Goal: Check status: Check status

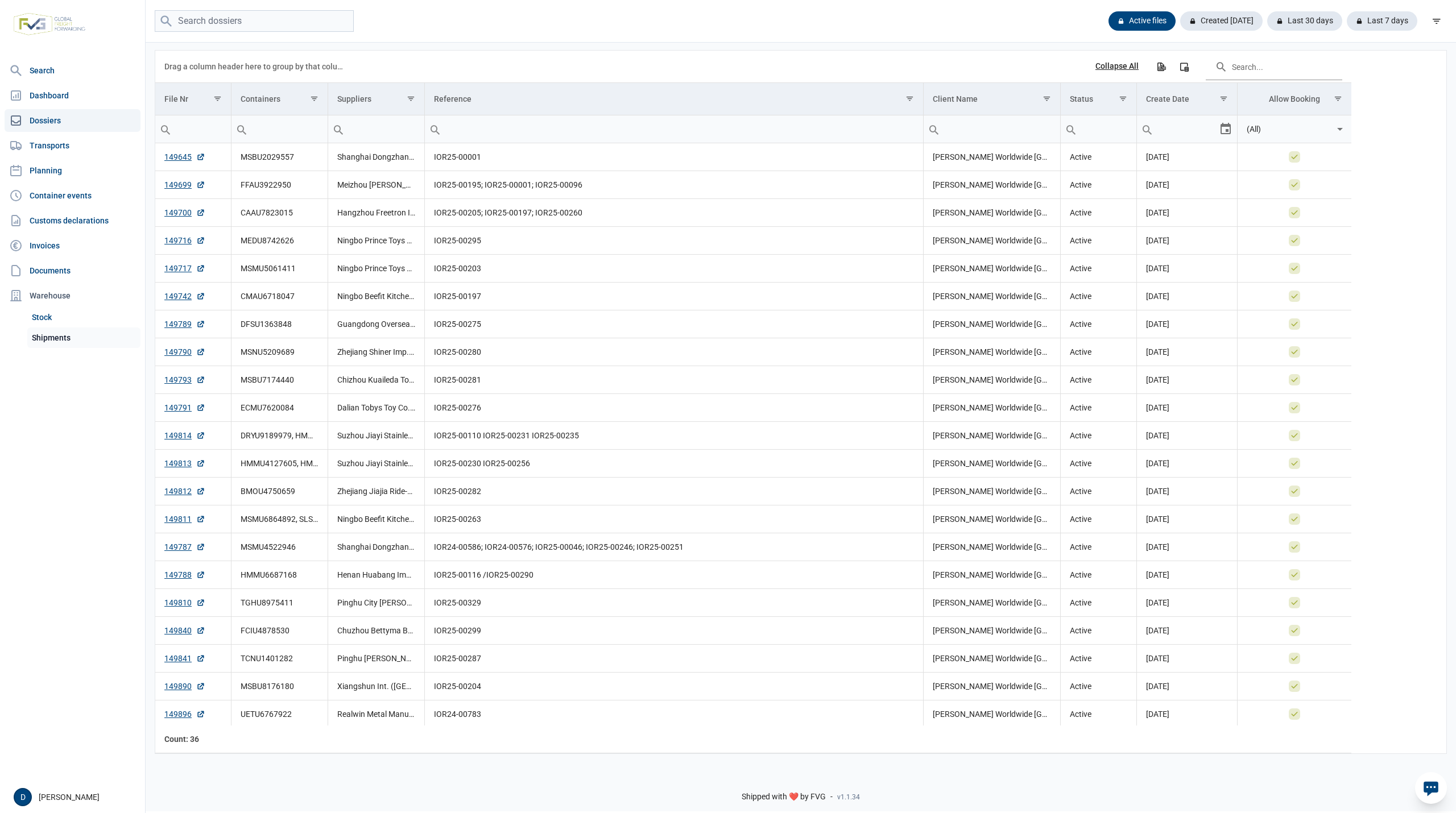
click at [60, 337] on link "Shipments" at bounding box center [84, 337] width 113 height 20
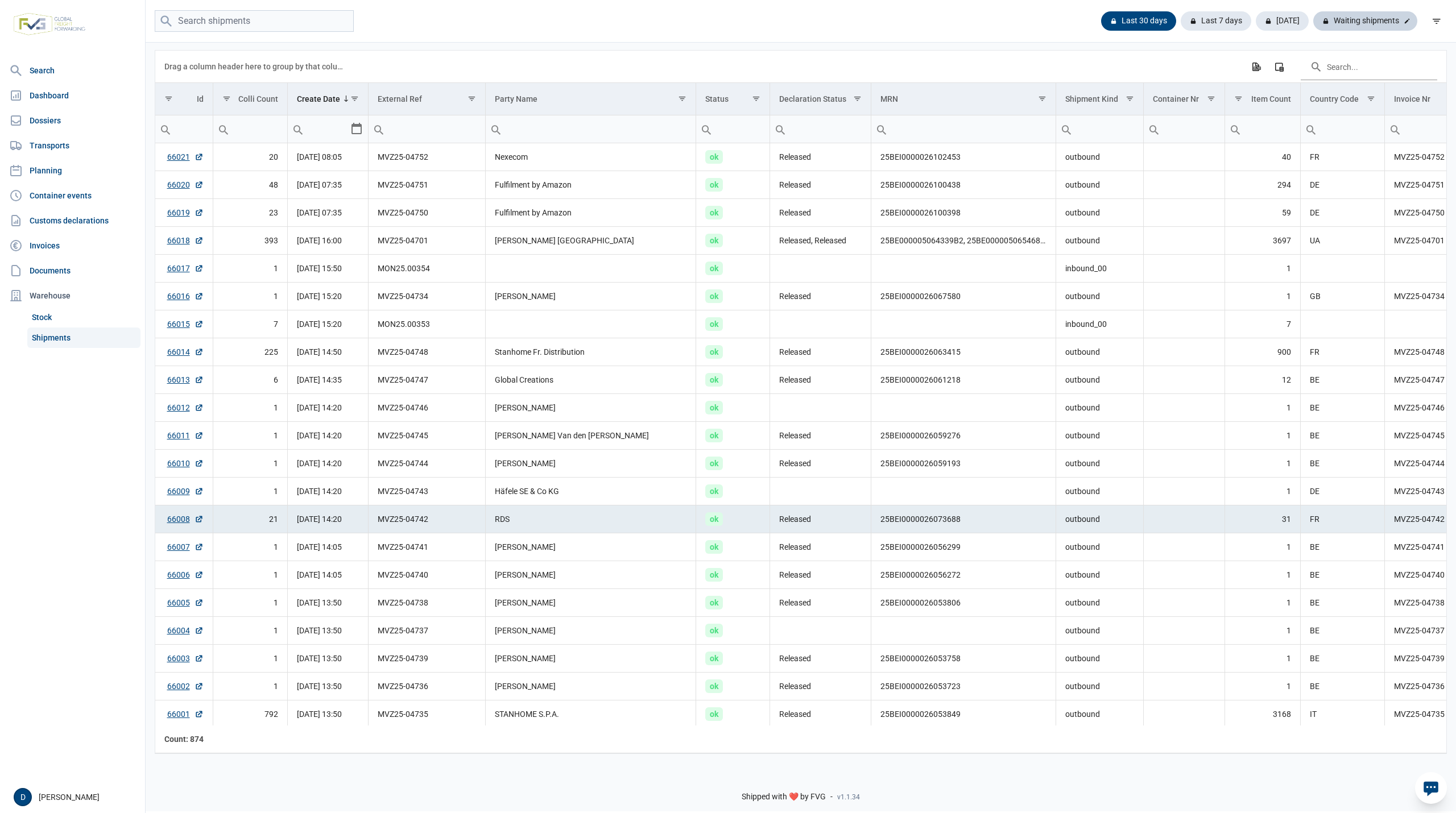
click at [1375, 19] on div "Waiting shipments" at bounding box center [1365, 21] width 104 height 19
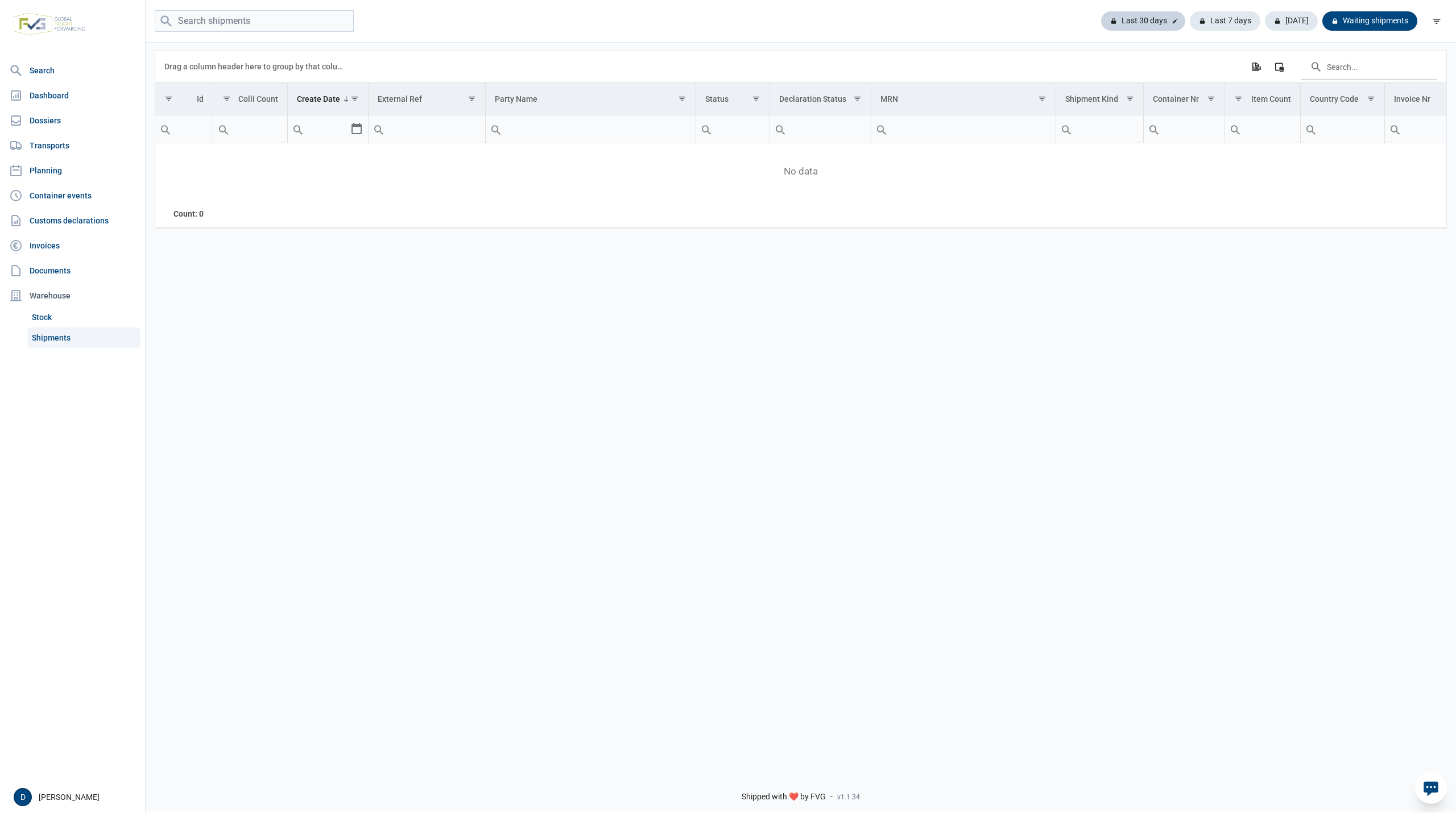
click at [1154, 23] on div "Last 30 days" at bounding box center [1143, 21] width 84 height 19
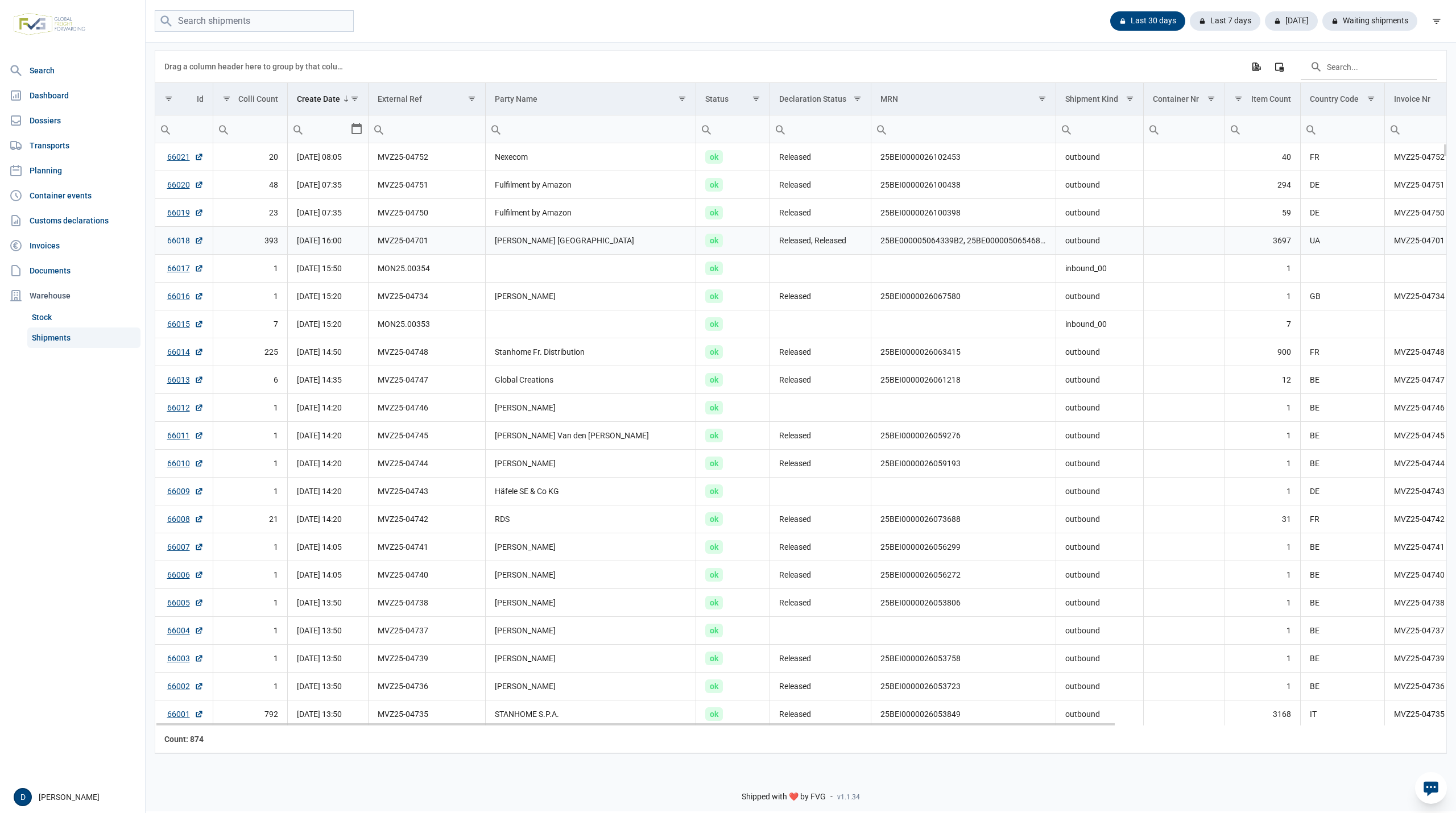
click at [178, 240] on link "66018" at bounding box center [185, 241] width 36 height 11
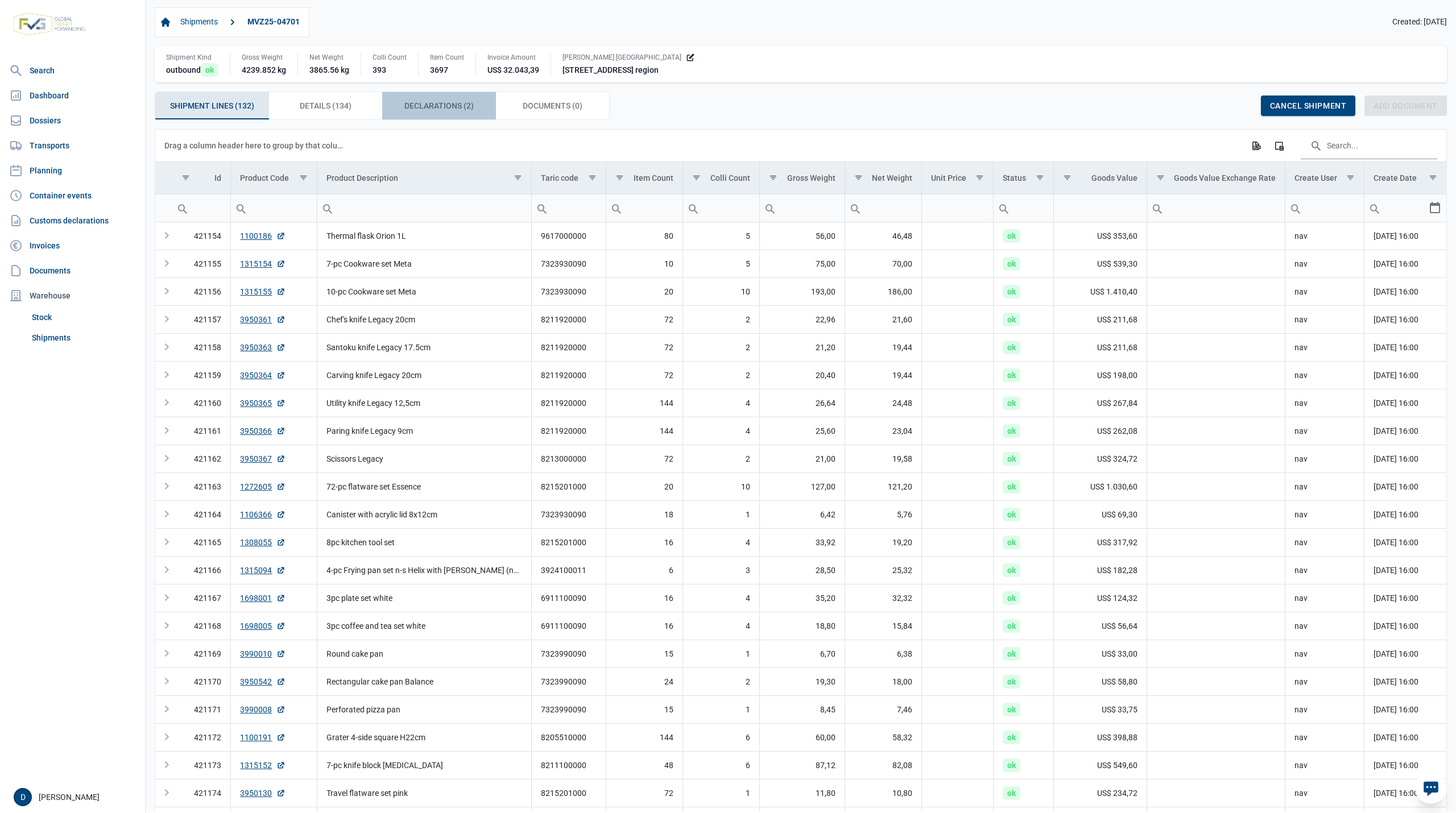
click at [435, 103] on span "Declarations (2) Declarations (2)" at bounding box center [439, 105] width 69 height 13
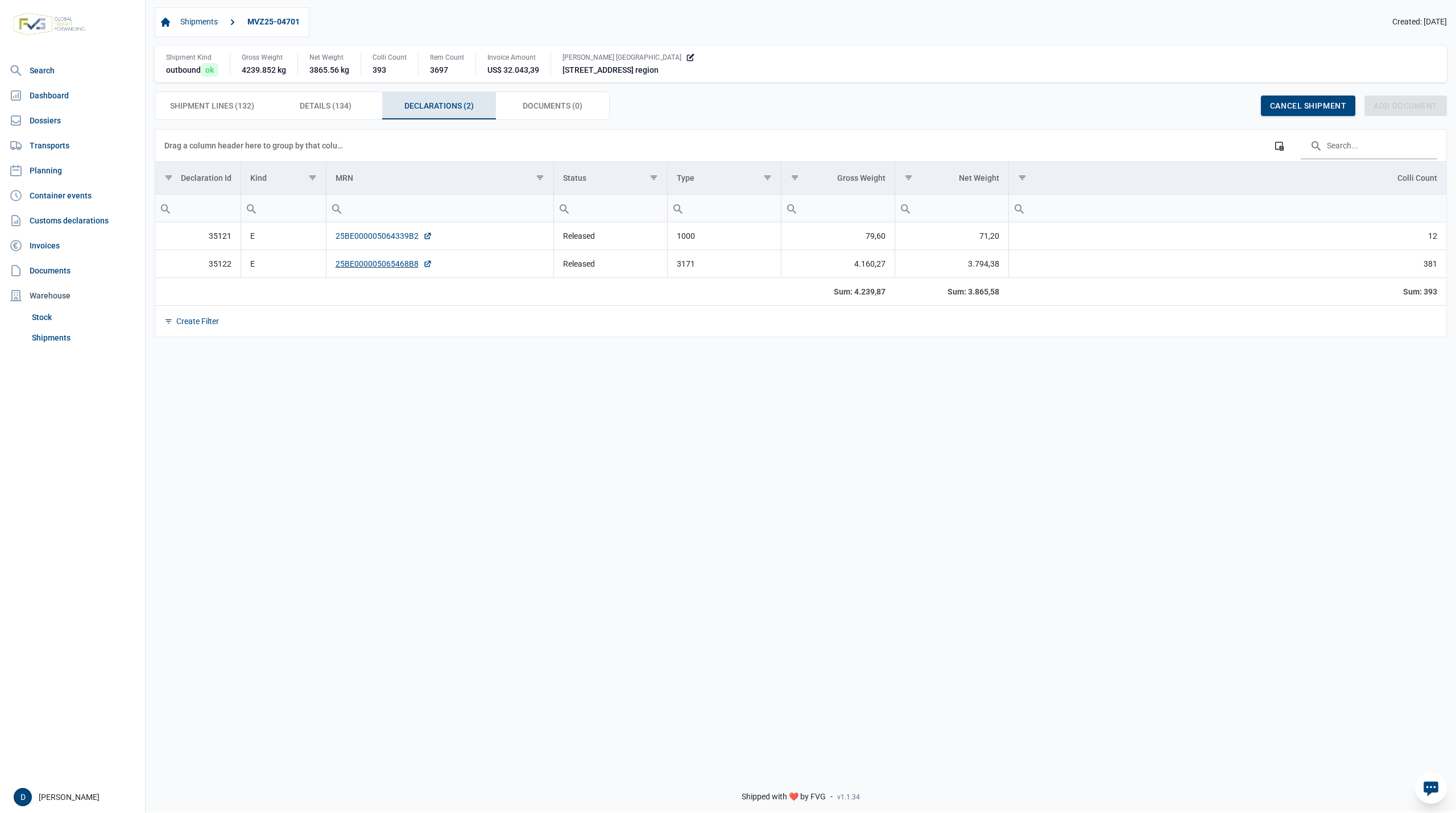
click at [387, 238] on link "25BE000005064339B2" at bounding box center [384, 236] width 97 height 11
click at [951, 610] on div "Data grid with 2 rows and 8 columns Drag a column header here to group by that …" at bounding box center [801, 446] width 1310 height 634
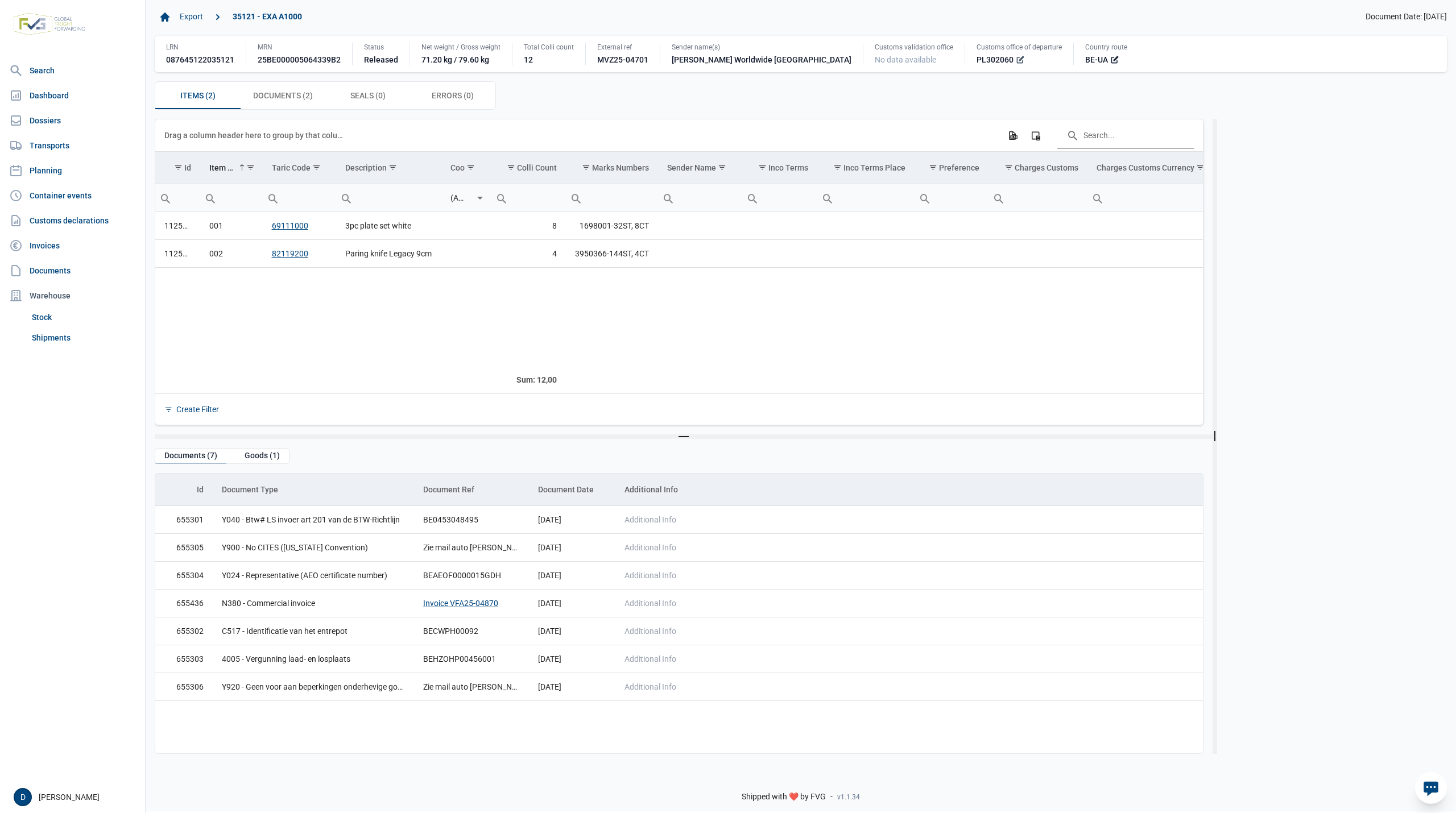
click at [1016, 62] on icon at bounding box center [1020, 60] width 9 height 9
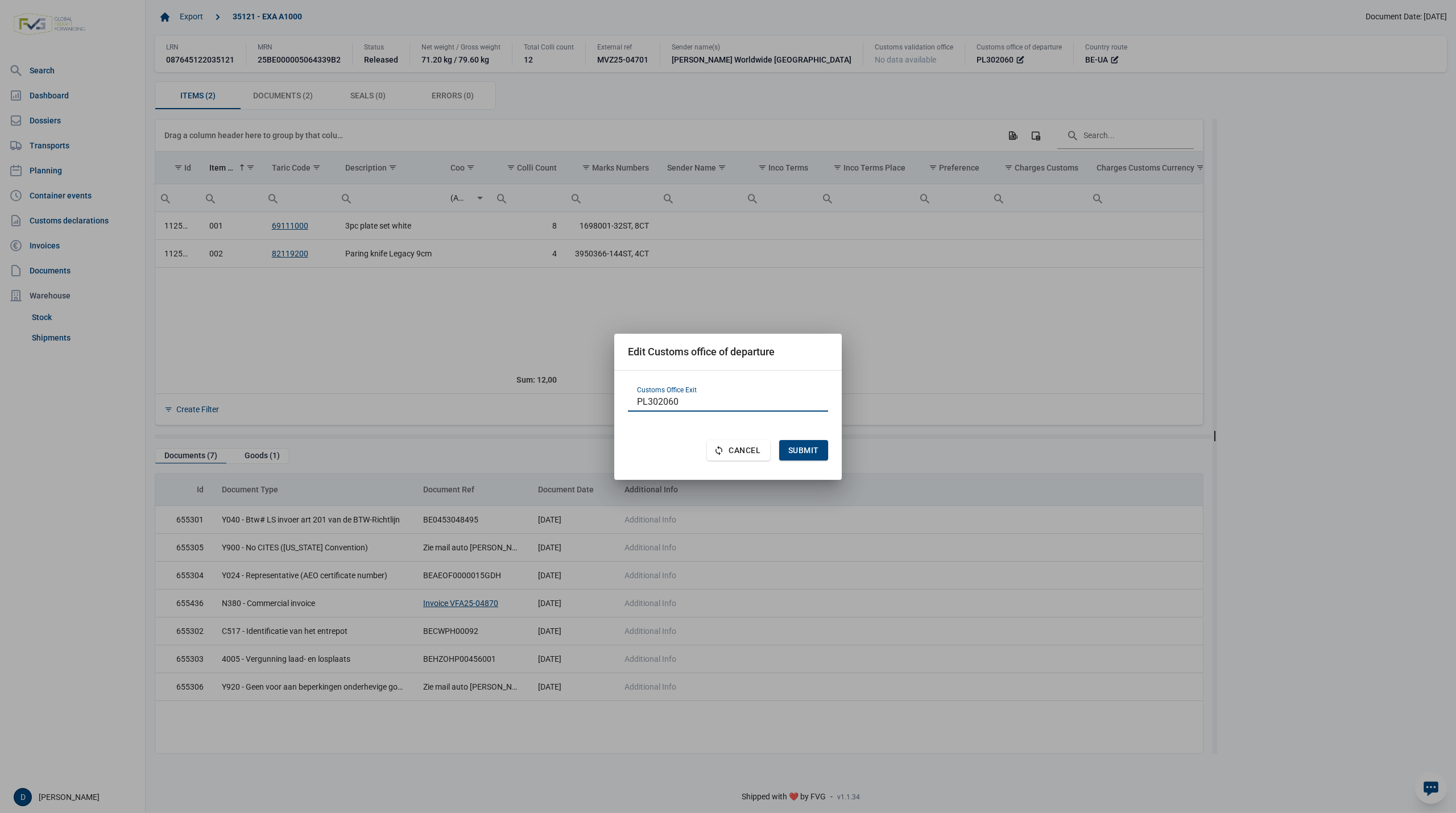
click at [919, 287] on body "For evaluation purposes only. Redistribution prohibited. Please register an exi…" at bounding box center [728, 387] width 1456 height 813
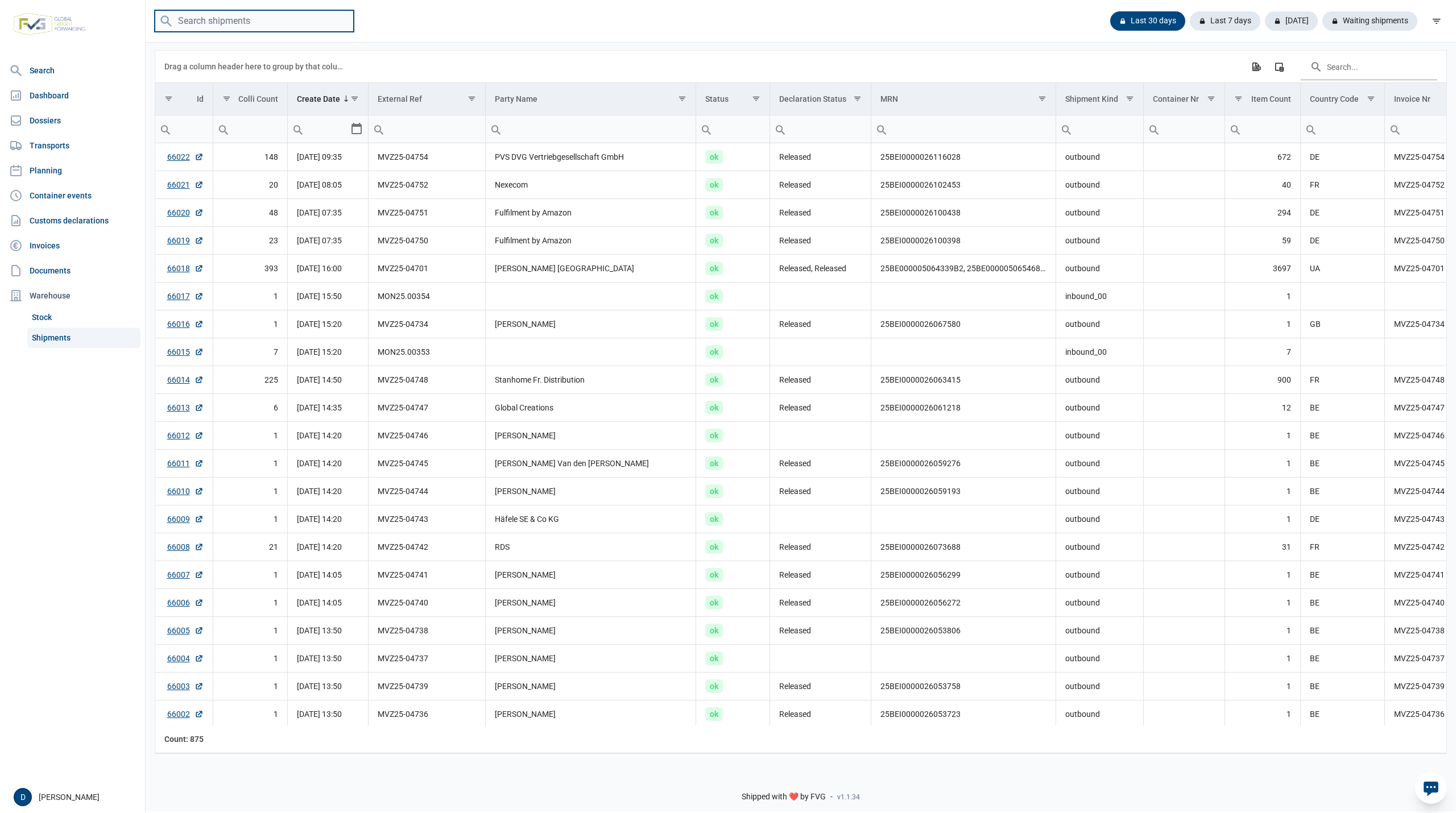
click at [219, 19] on input "search" at bounding box center [254, 21] width 199 height 22
paste input "MON25.00352"
type input "MON25.00352"
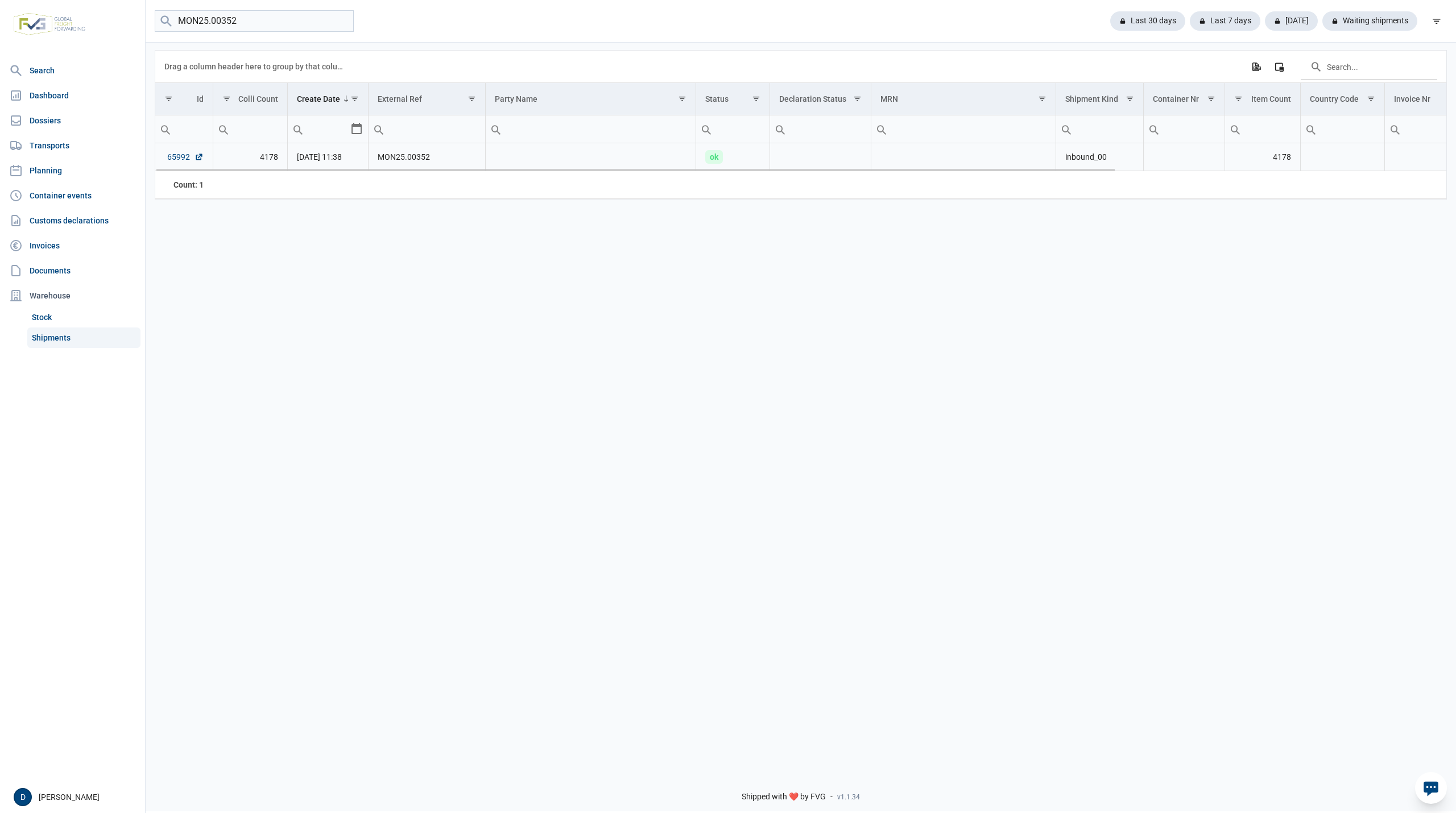
click at [173, 158] on link "65992" at bounding box center [185, 157] width 36 height 11
click at [51, 116] on link "Dossiers" at bounding box center [72, 121] width 136 height 23
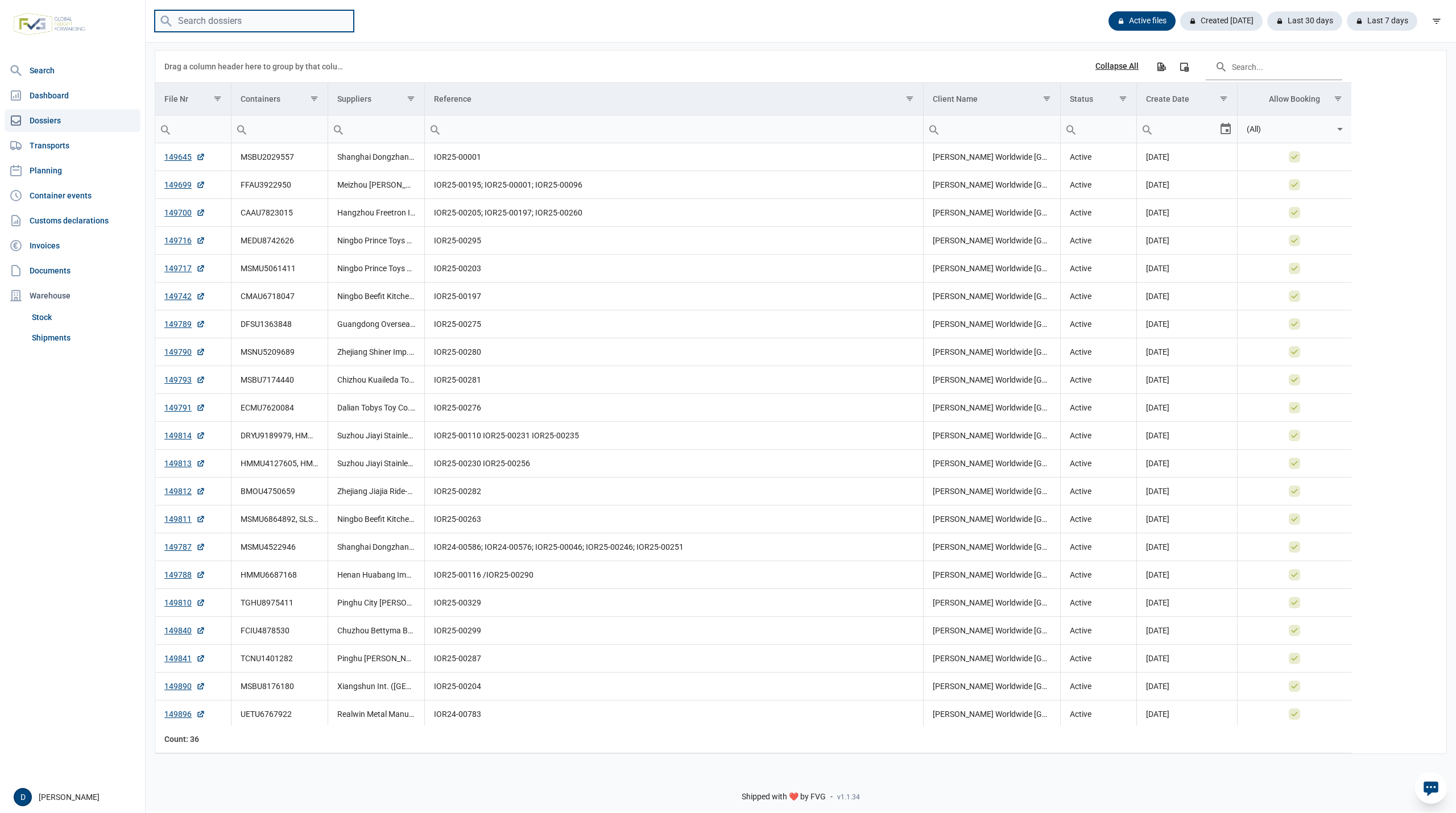
click at [215, 24] on input "search" at bounding box center [254, 21] width 199 height 22
paste input "TCNU4329432"
type input "TCNU4329432"
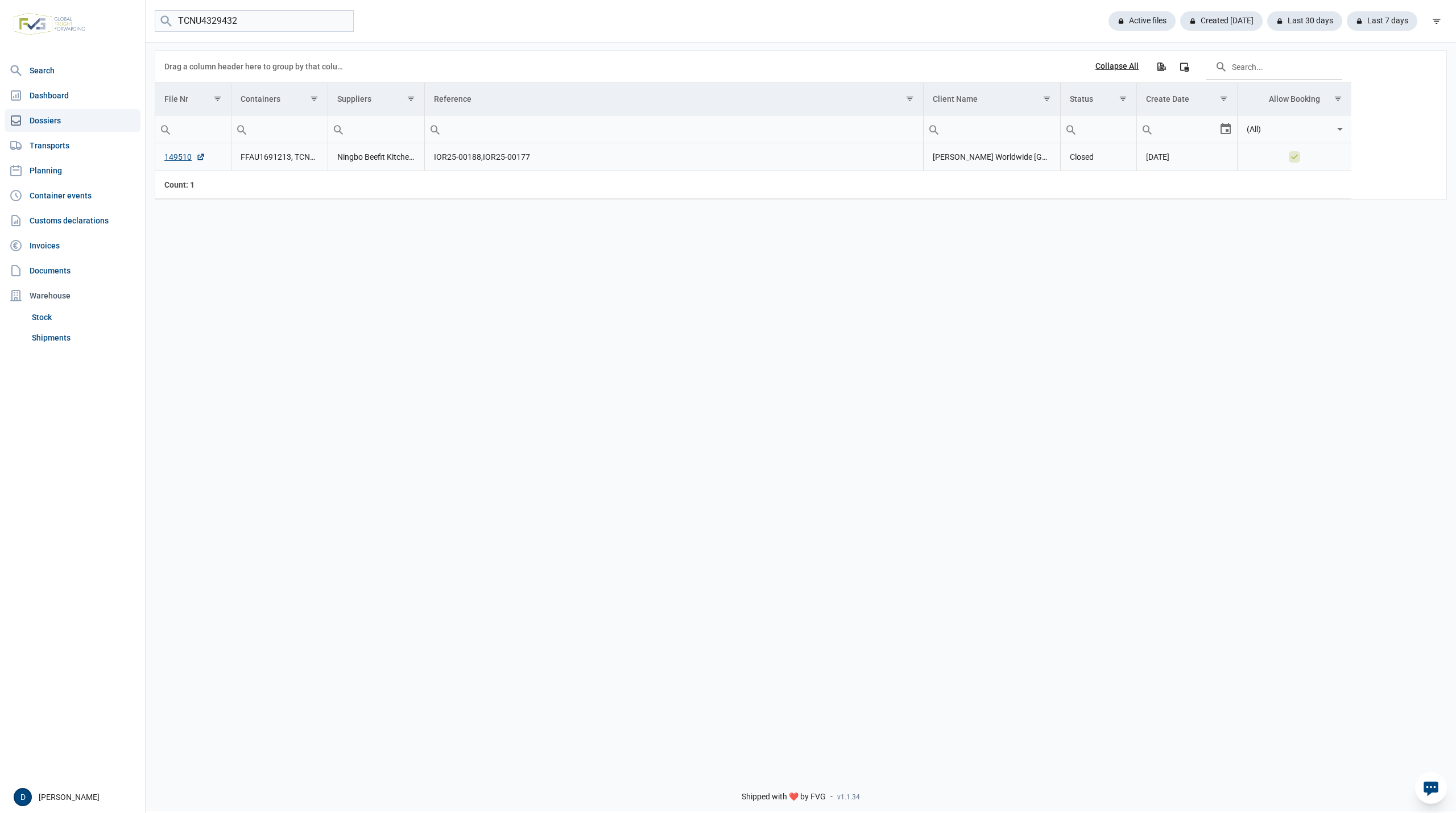
click at [173, 152] on td "149510" at bounding box center [193, 157] width 76 height 28
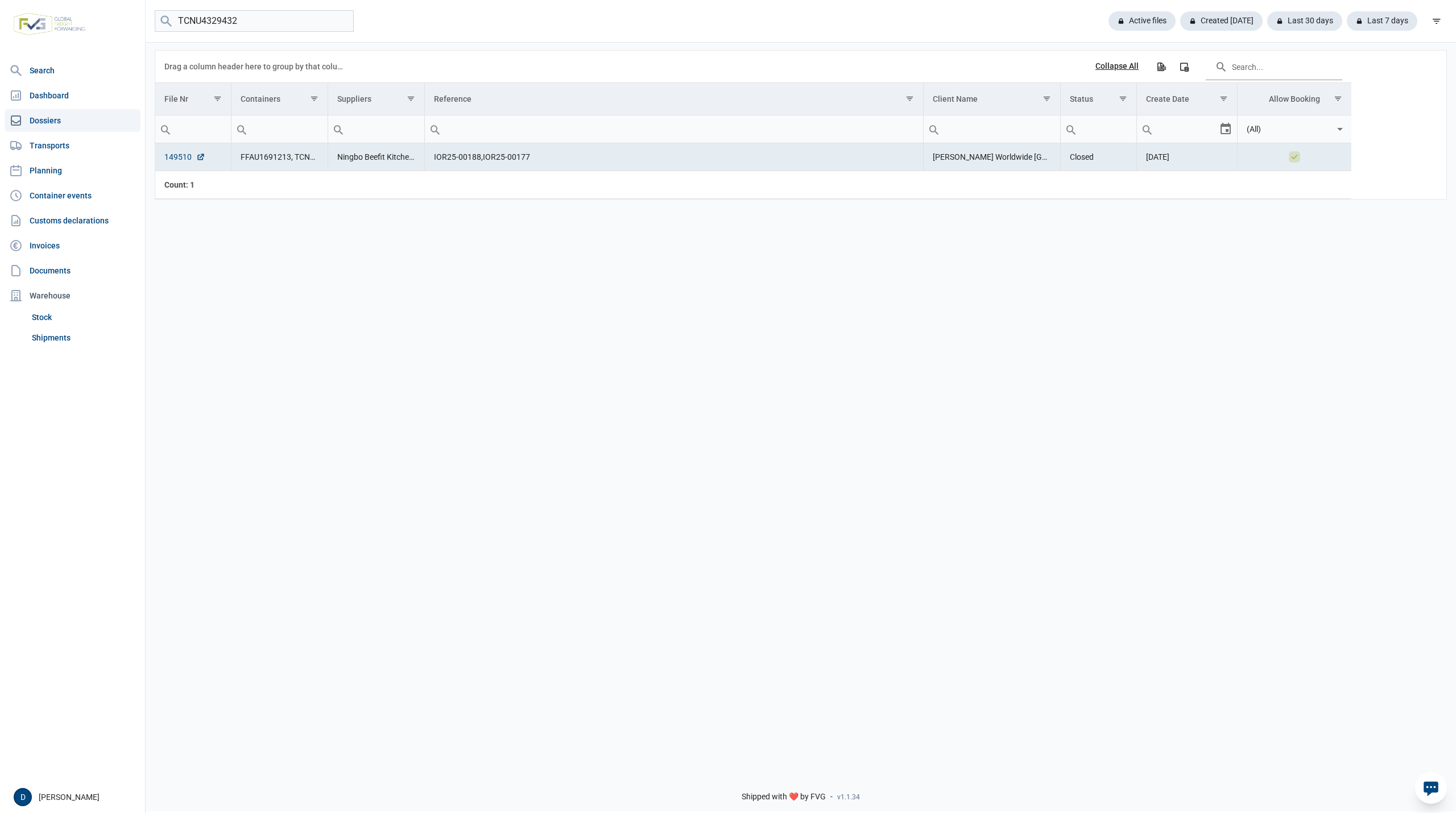
click at [177, 160] on link "149510" at bounding box center [185, 157] width 41 height 11
click at [46, 339] on link "Shipments" at bounding box center [84, 337] width 113 height 20
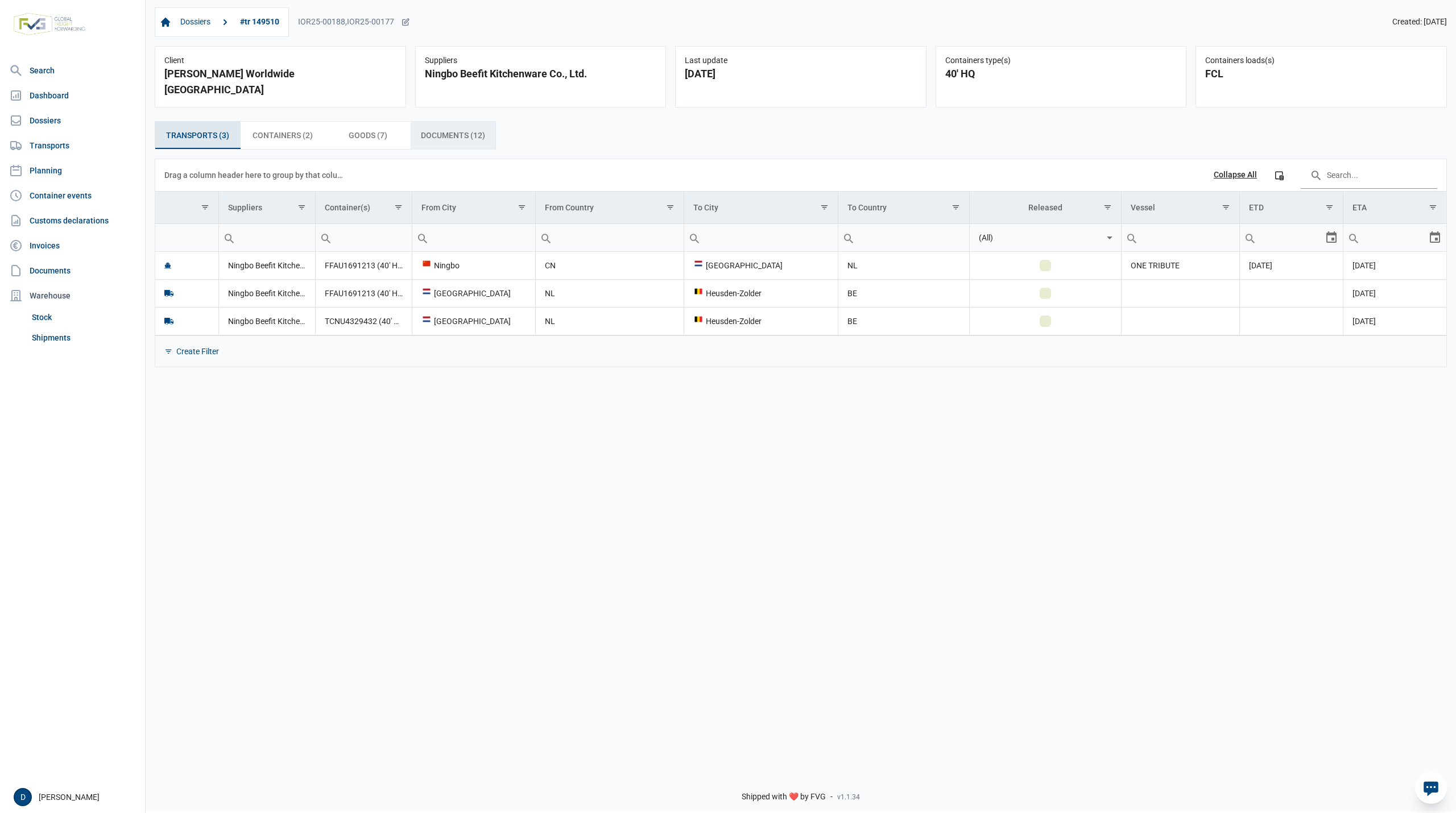
click at [433, 128] on span "Documents (12) Documents (12)" at bounding box center [452, 135] width 64 height 13
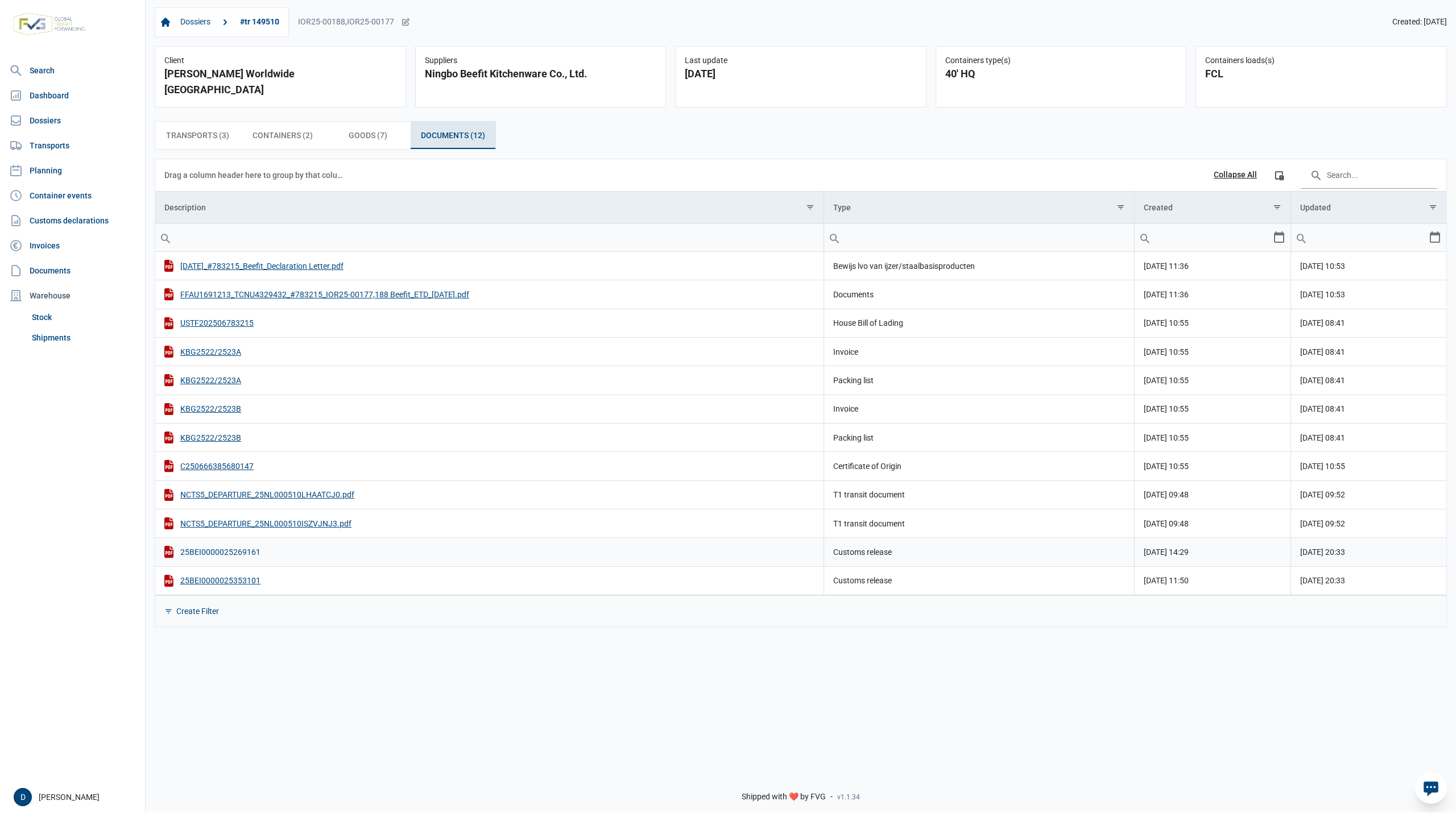
click at [236, 546] on div "25BEI0000025269161" at bounding box center [489, 551] width 650 height 12
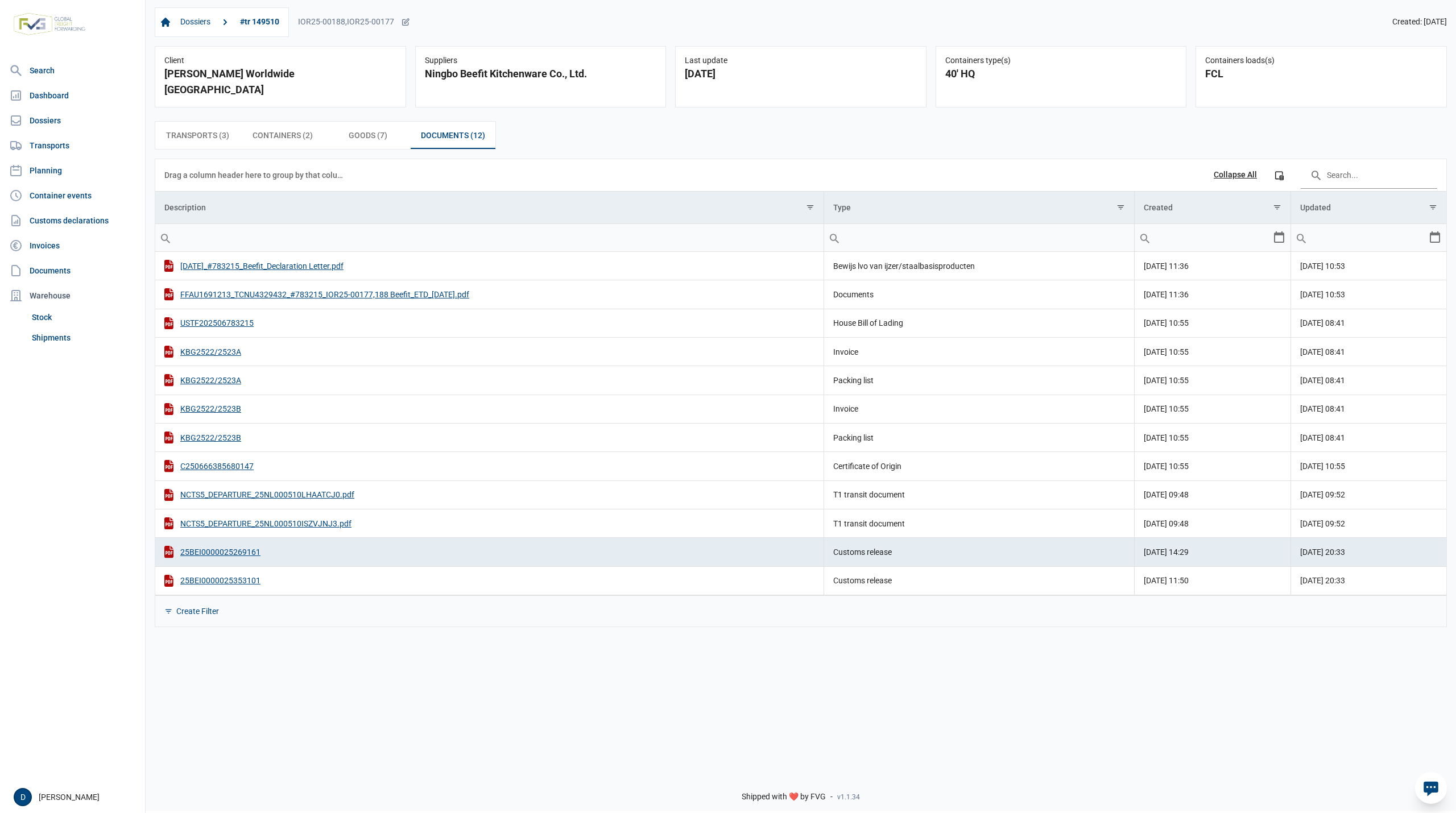
click at [1154, 651] on div "Dossiers #tr 149510 IOR25-00188,IOR25-00177 Created: 26-06-2025 Client BergHOFF…" at bounding box center [801, 380] width 1310 height 765
click at [247, 575] on div "25BEI0000025353101" at bounding box center [489, 581] width 650 height 12
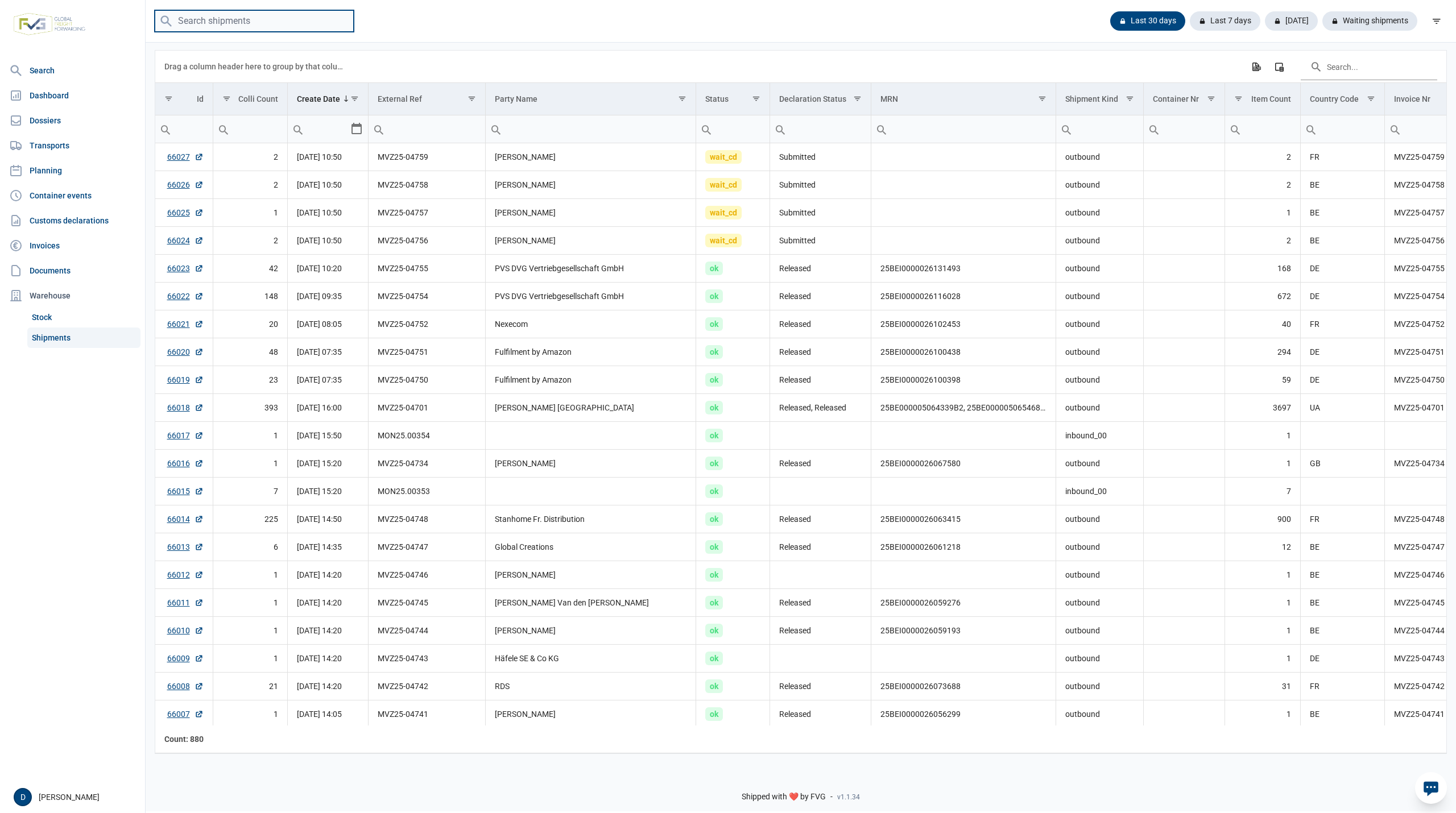
click at [278, 24] on input "search" at bounding box center [254, 21] width 199 height 22
click at [242, 21] on input "search" at bounding box center [254, 21] width 199 height 22
paste input "MON25.00352"
type input "MON25.00352"
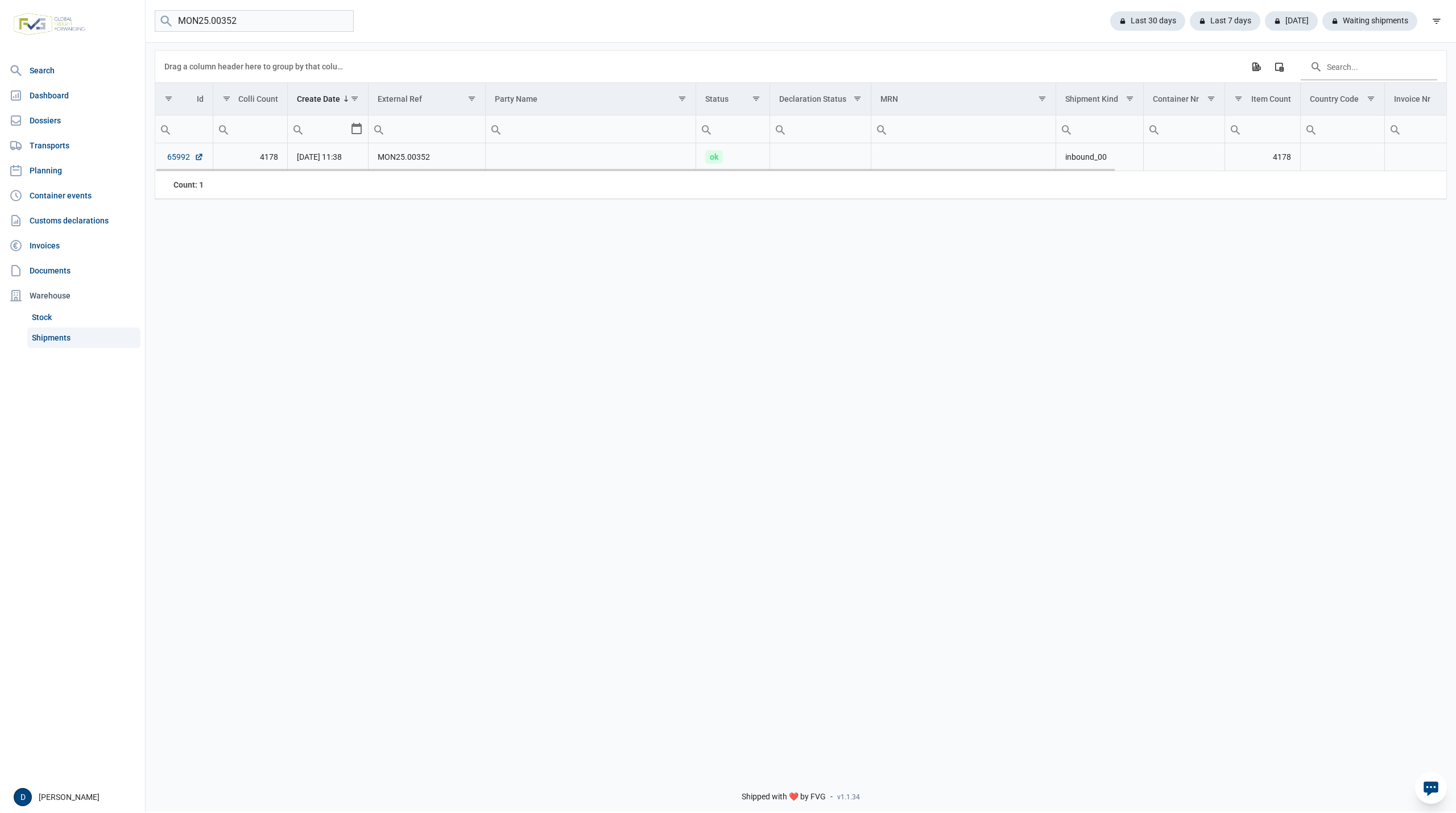
click at [177, 159] on link "65992" at bounding box center [185, 157] width 36 height 11
click at [36, 73] on link "Search" at bounding box center [72, 71] width 136 height 23
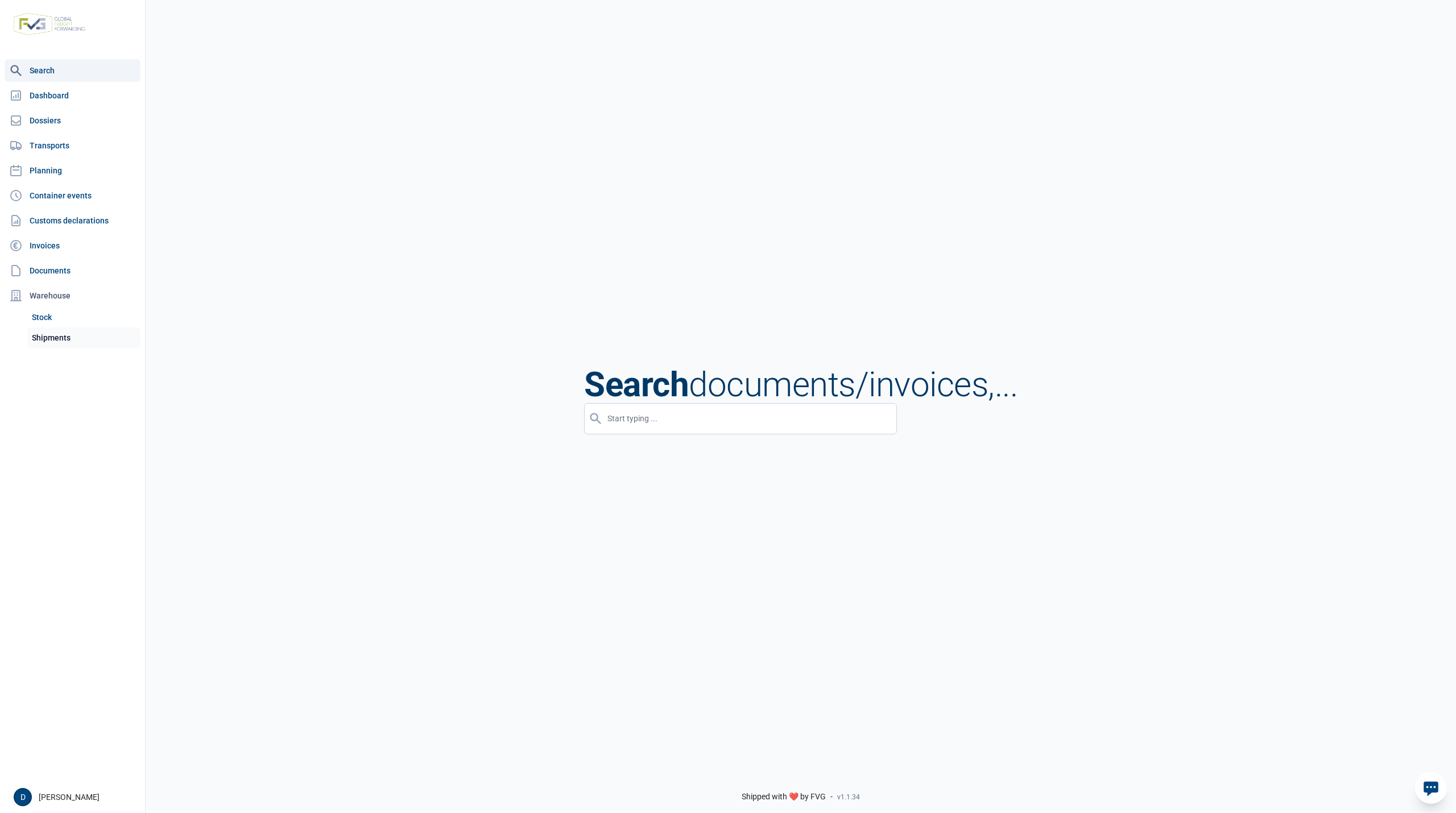
click at [49, 332] on link "Shipments" at bounding box center [84, 337] width 113 height 20
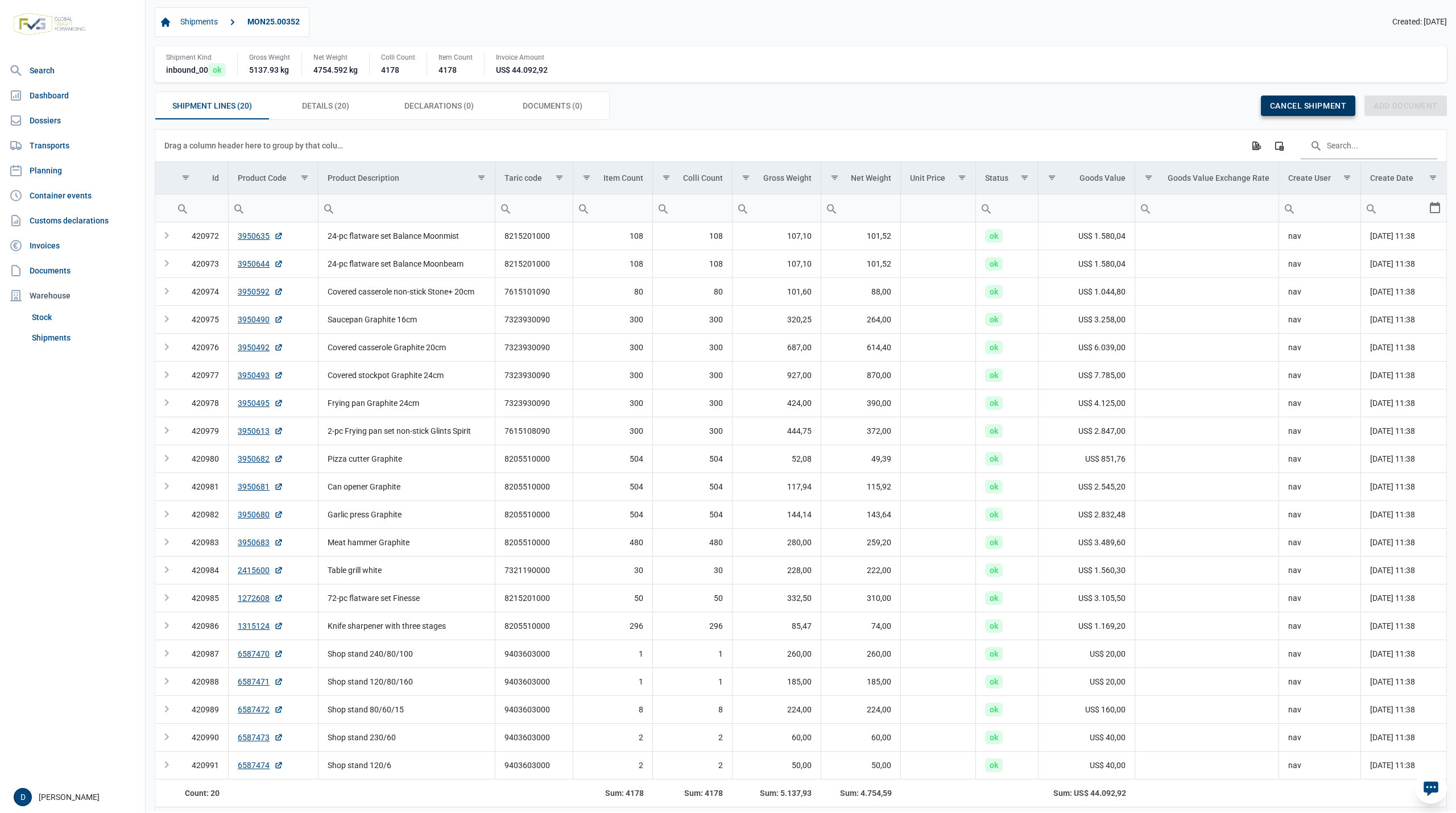
click at [1300, 111] on span "Cancel shipment" at bounding box center [1308, 105] width 76 height 9
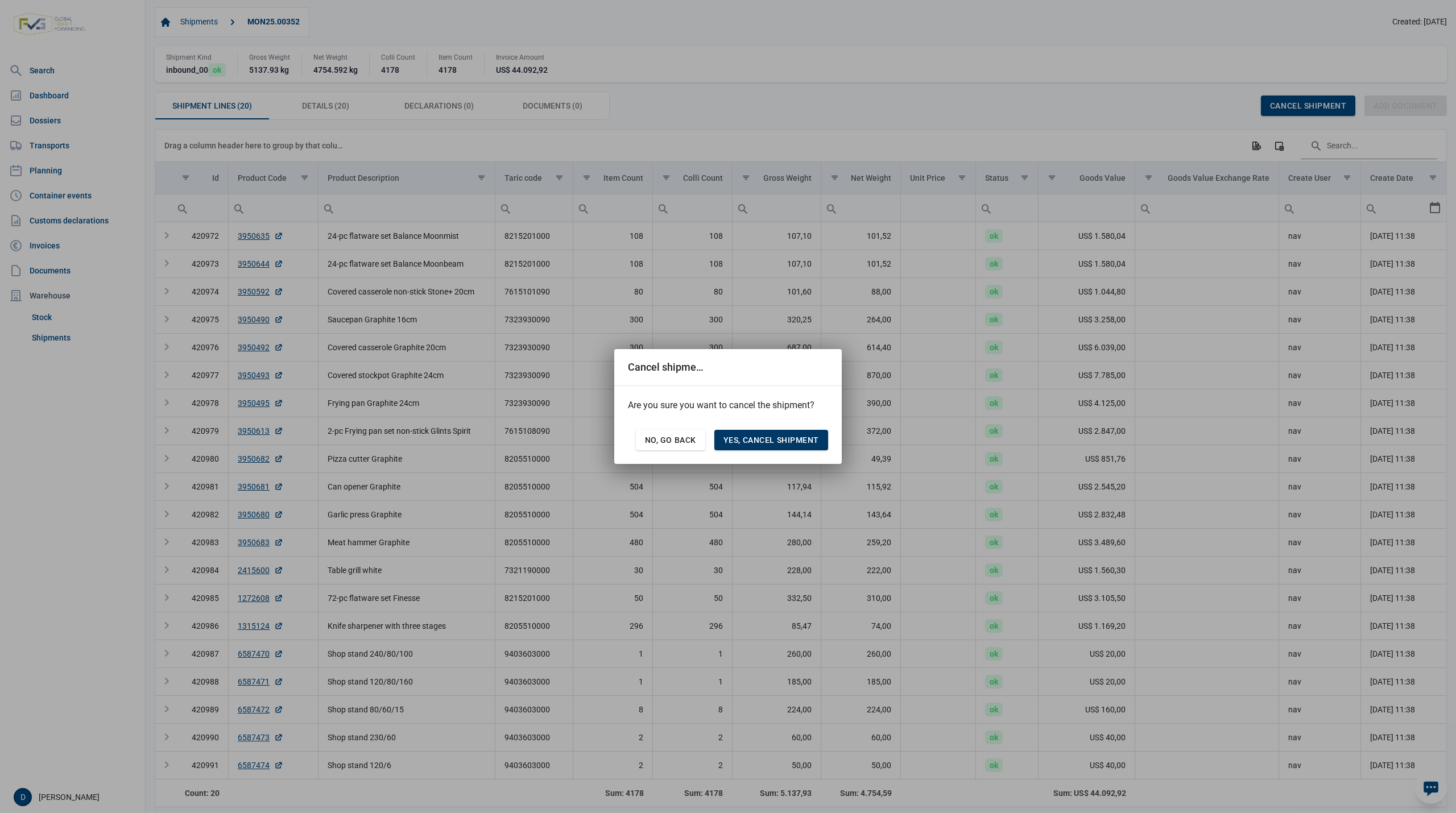
click at [770, 440] on span "Yes, cancel shipment" at bounding box center [771, 440] width 95 height 9
click at [768, 440] on span "Yes, cancel shipment" at bounding box center [771, 440] width 95 height 9
click at [665, 435] on span "No, go back" at bounding box center [670, 440] width 51 height 9
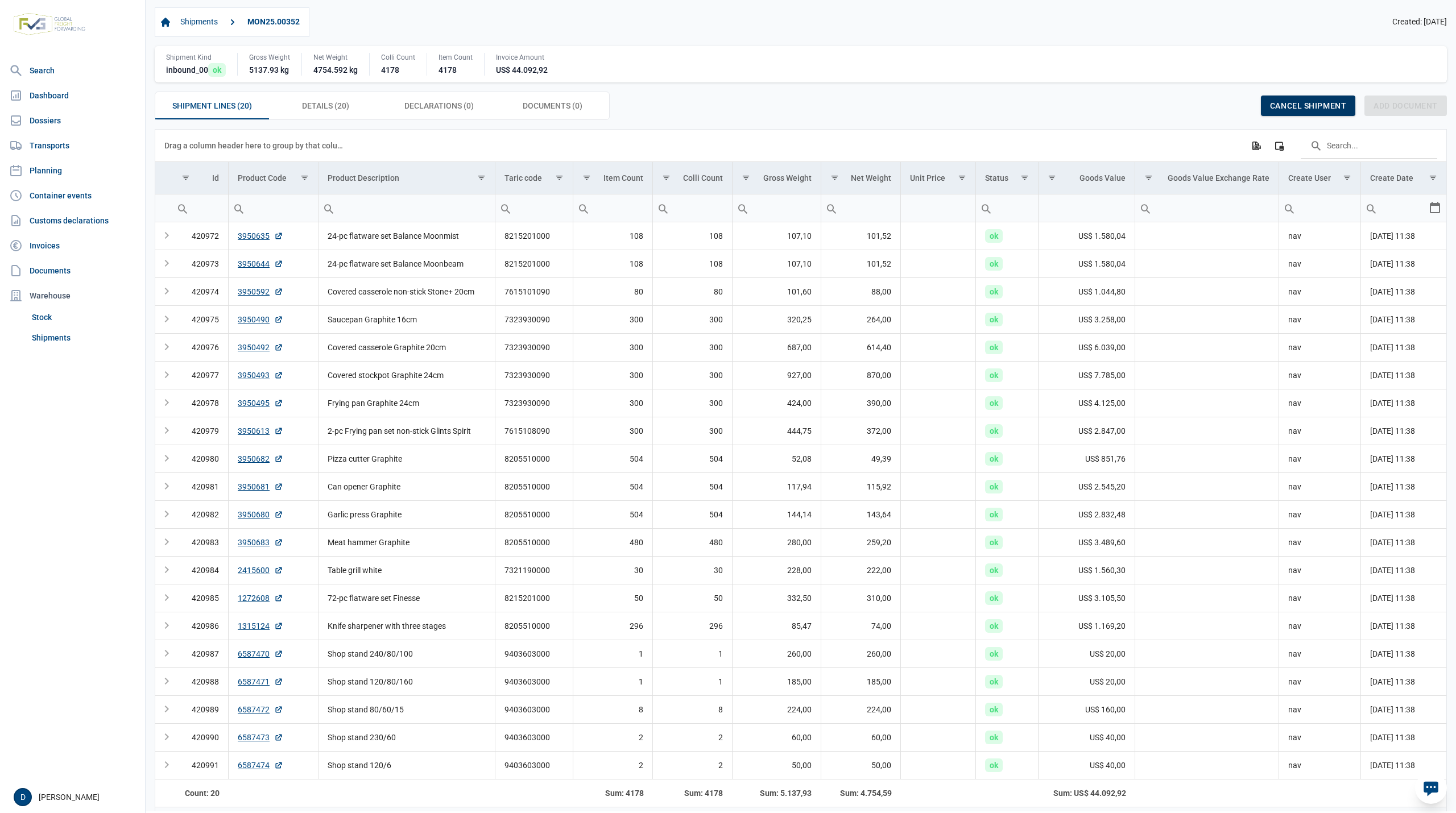
click at [1279, 111] on span "Cancel shipment" at bounding box center [1308, 105] width 76 height 9
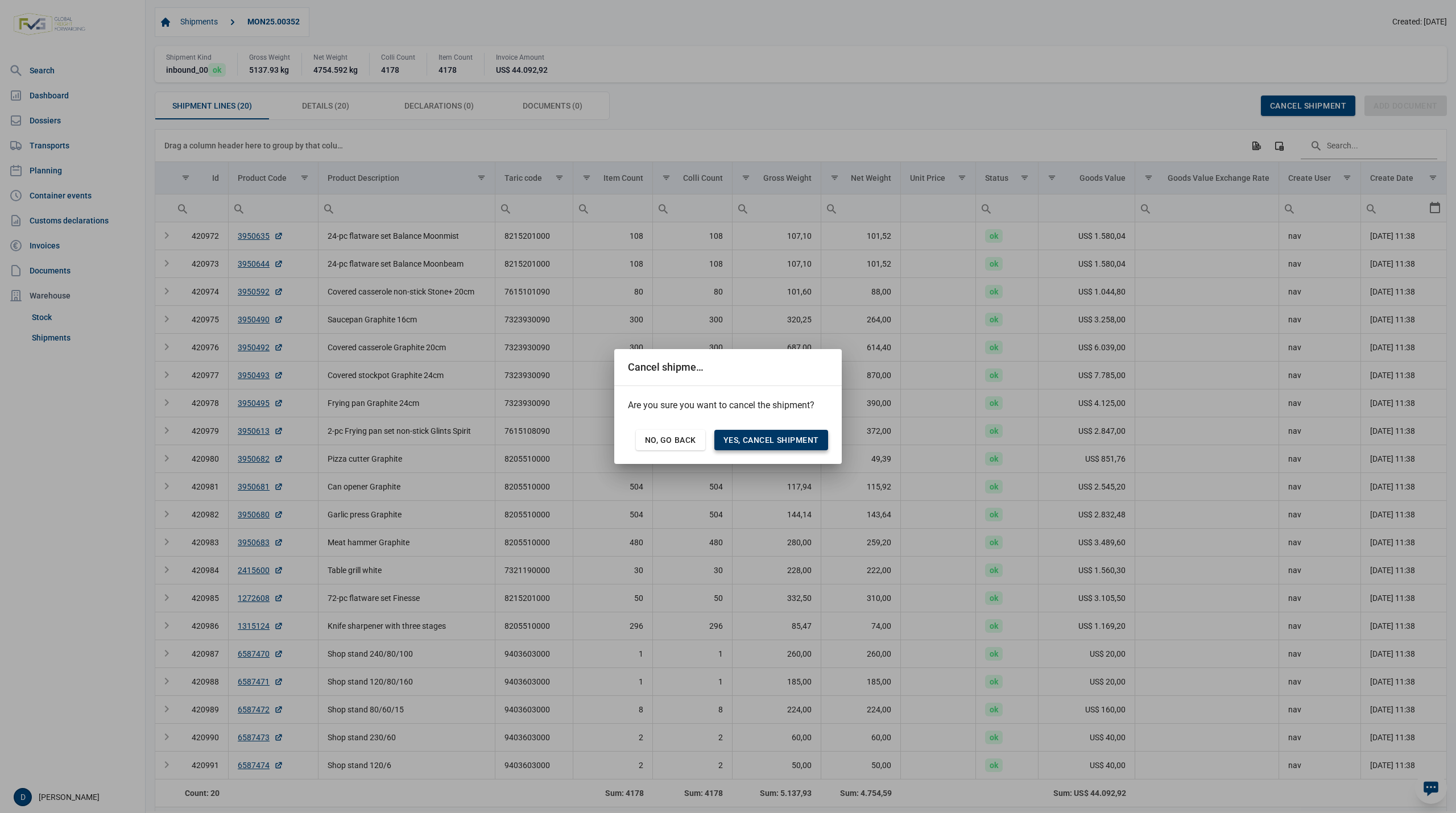
click at [784, 442] on span "Yes, cancel shipment" at bounding box center [771, 440] width 95 height 9
drag, startPoint x: 683, startPoint y: 443, endPoint x: 687, endPoint y: 428, distance: 15.5
click at [683, 443] on span "No, go back" at bounding box center [670, 440] width 51 height 9
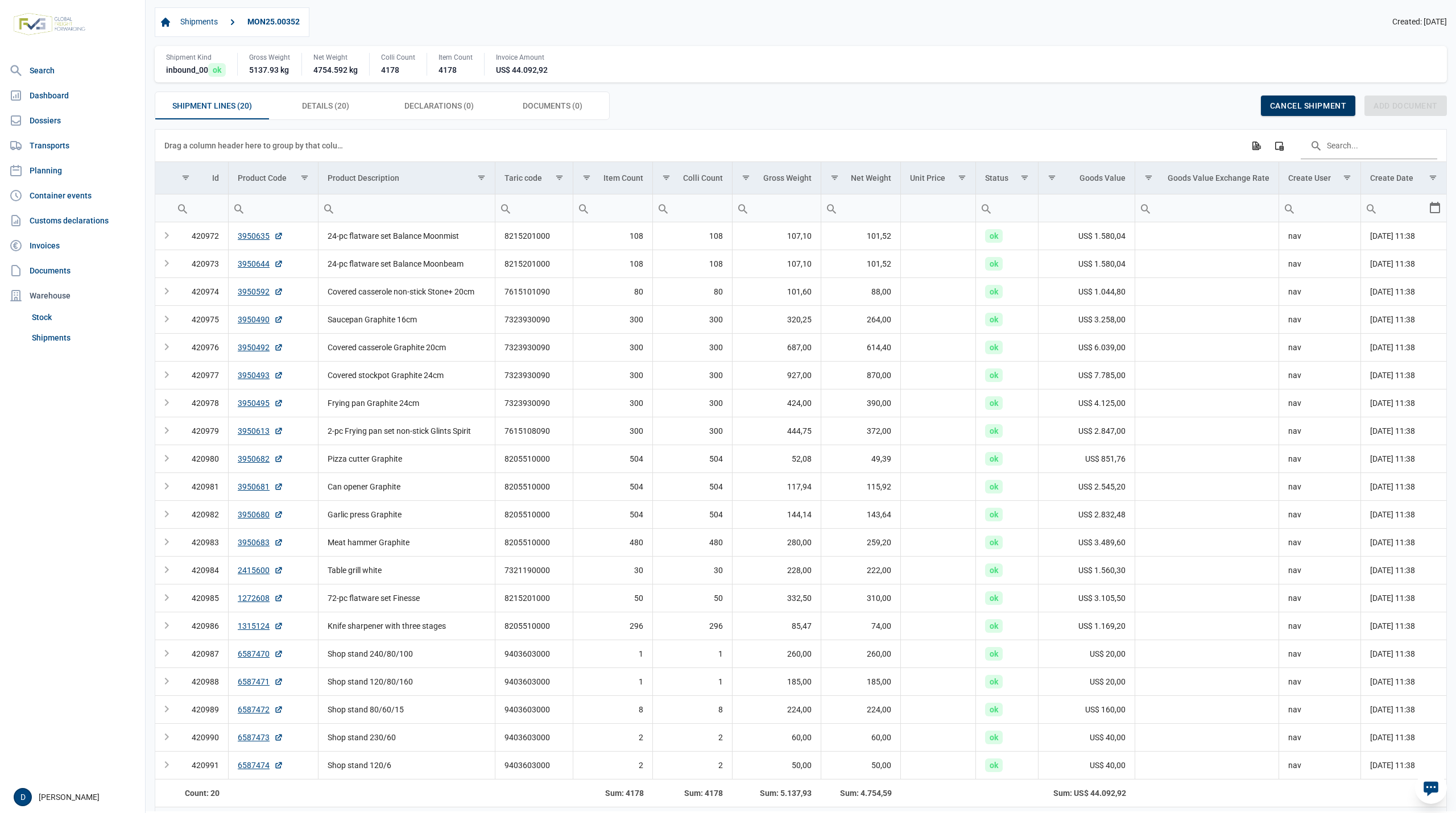
click at [1300, 103] on span "Cancel shipment" at bounding box center [1308, 105] width 76 height 9
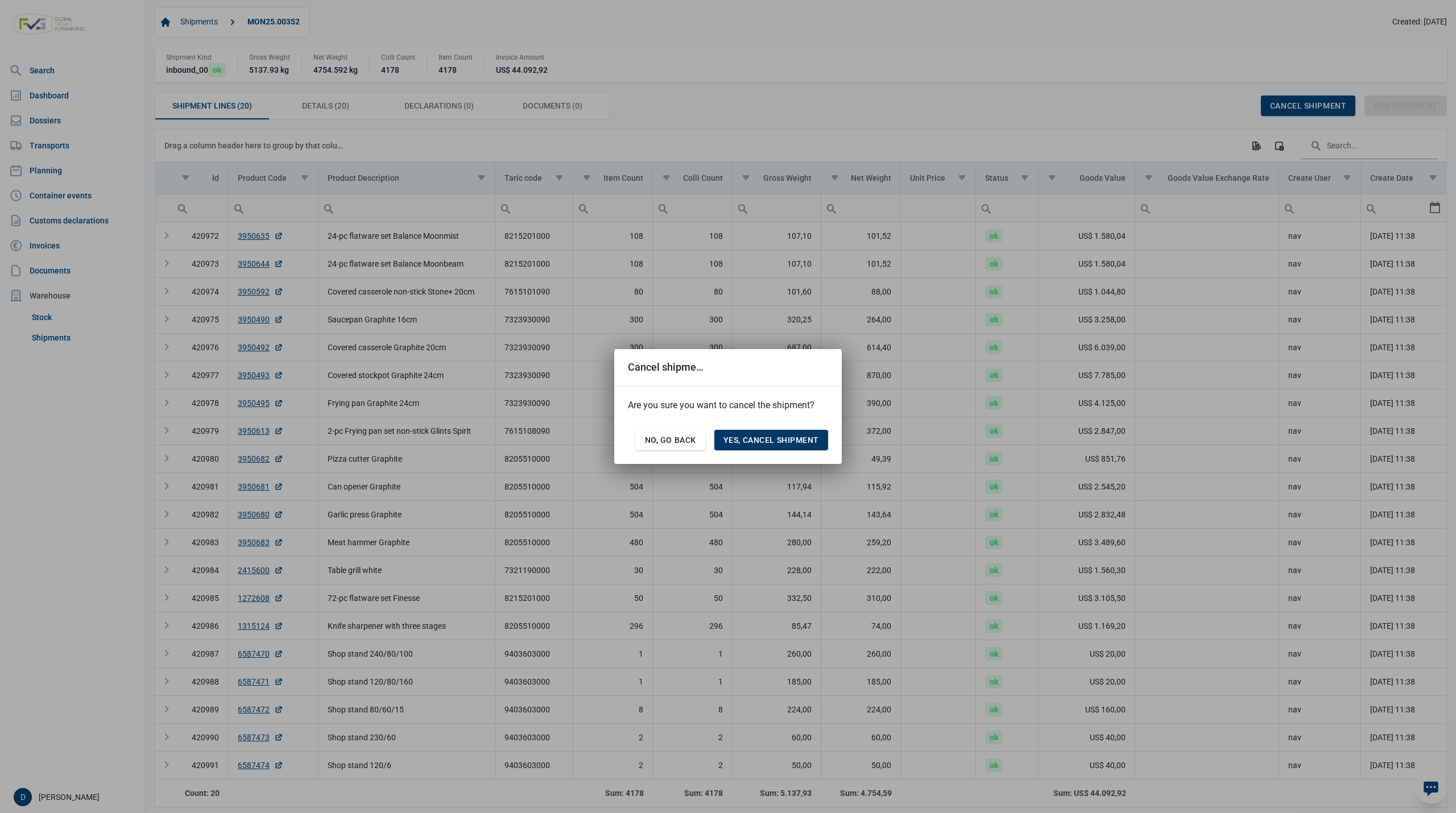
click at [754, 437] on span "Yes, cancel shipment" at bounding box center [771, 440] width 95 height 9
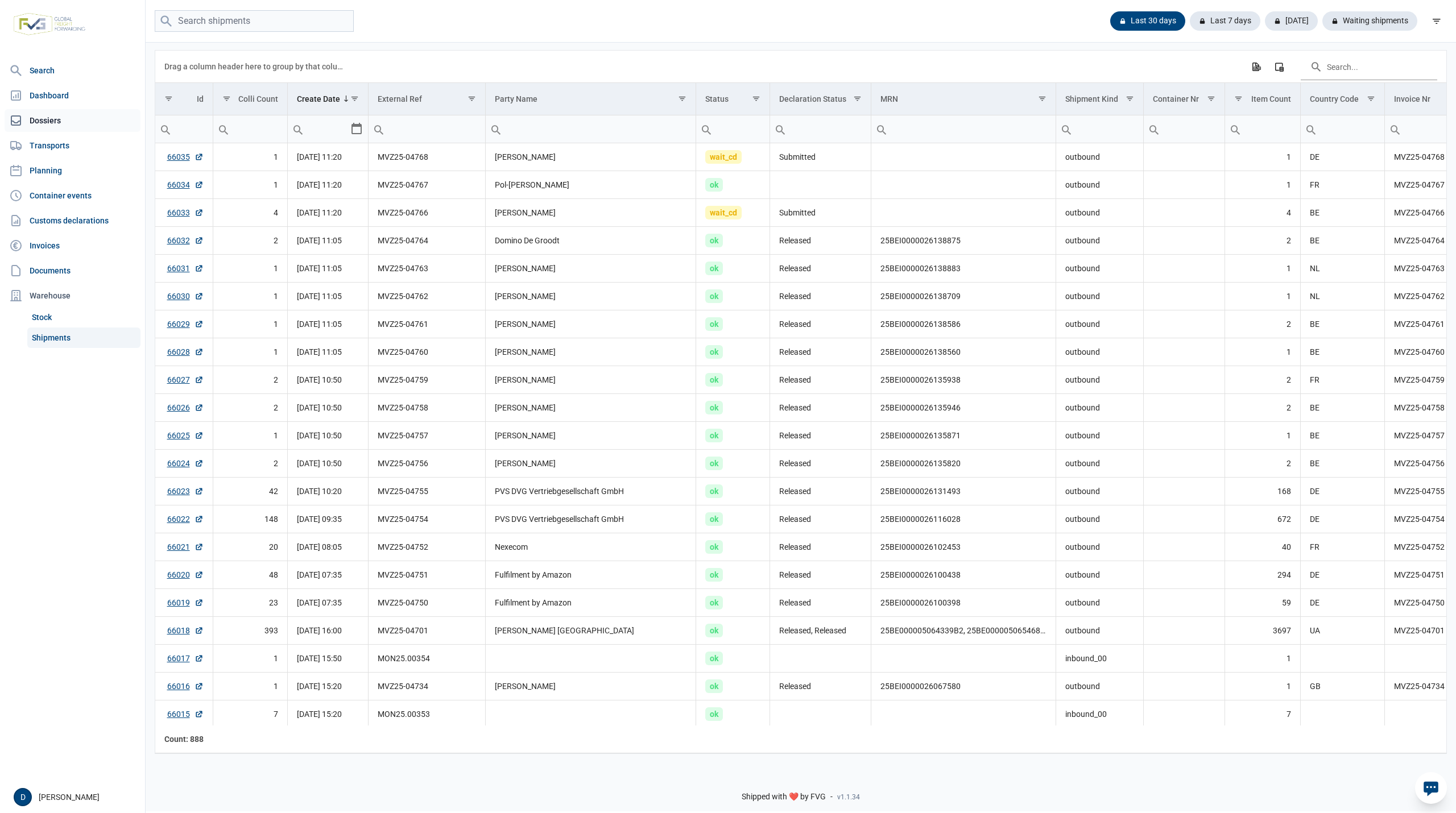
click at [41, 118] on link "Dossiers" at bounding box center [72, 121] width 136 height 23
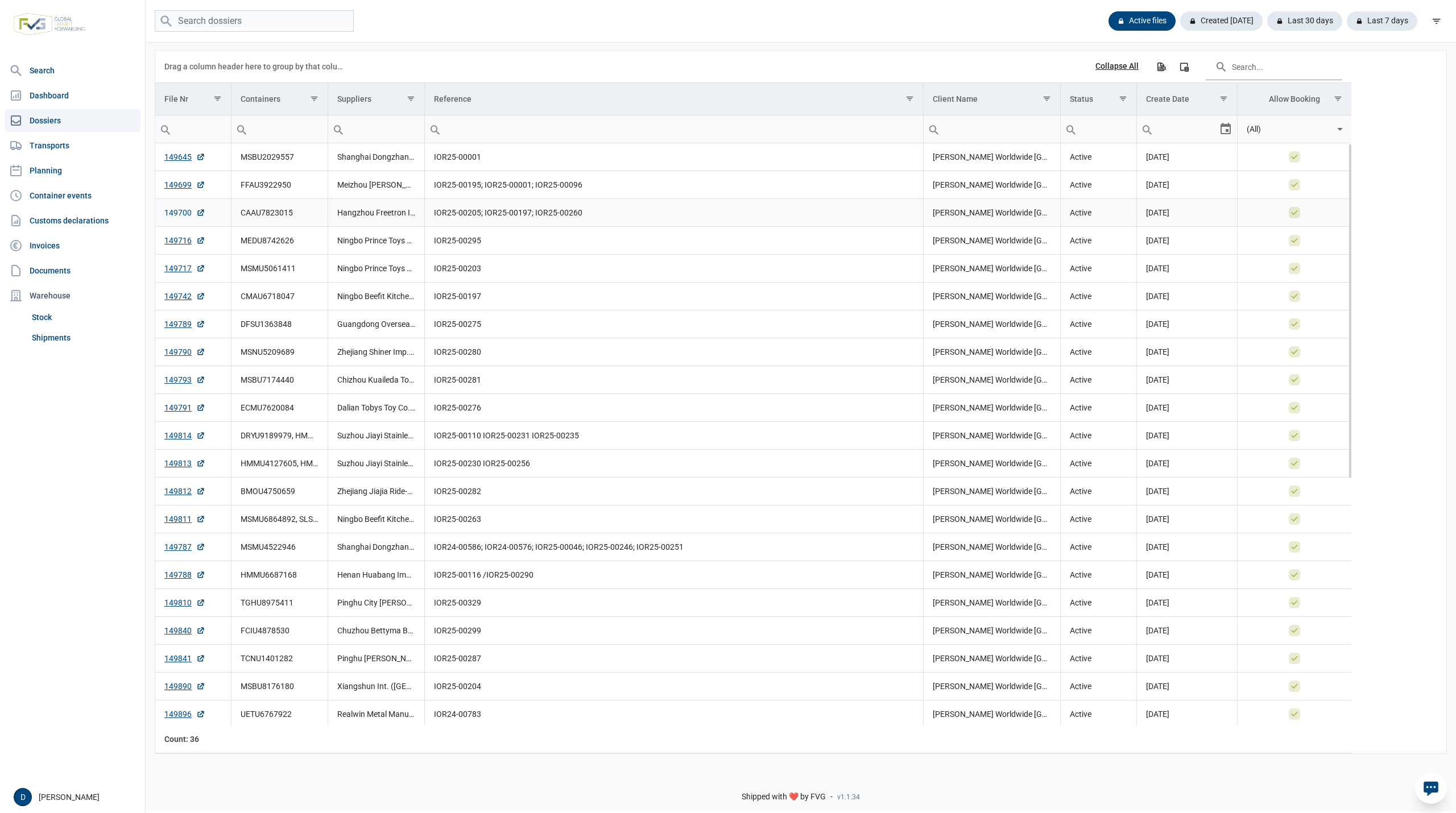
click at [175, 217] on link "149700" at bounding box center [185, 213] width 41 height 11
click at [224, 14] on input "search" at bounding box center [254, 21] width 199 height 22
click at [65, 337] on link "Shipments" at bounding box center [84, 337] width 113 height 20
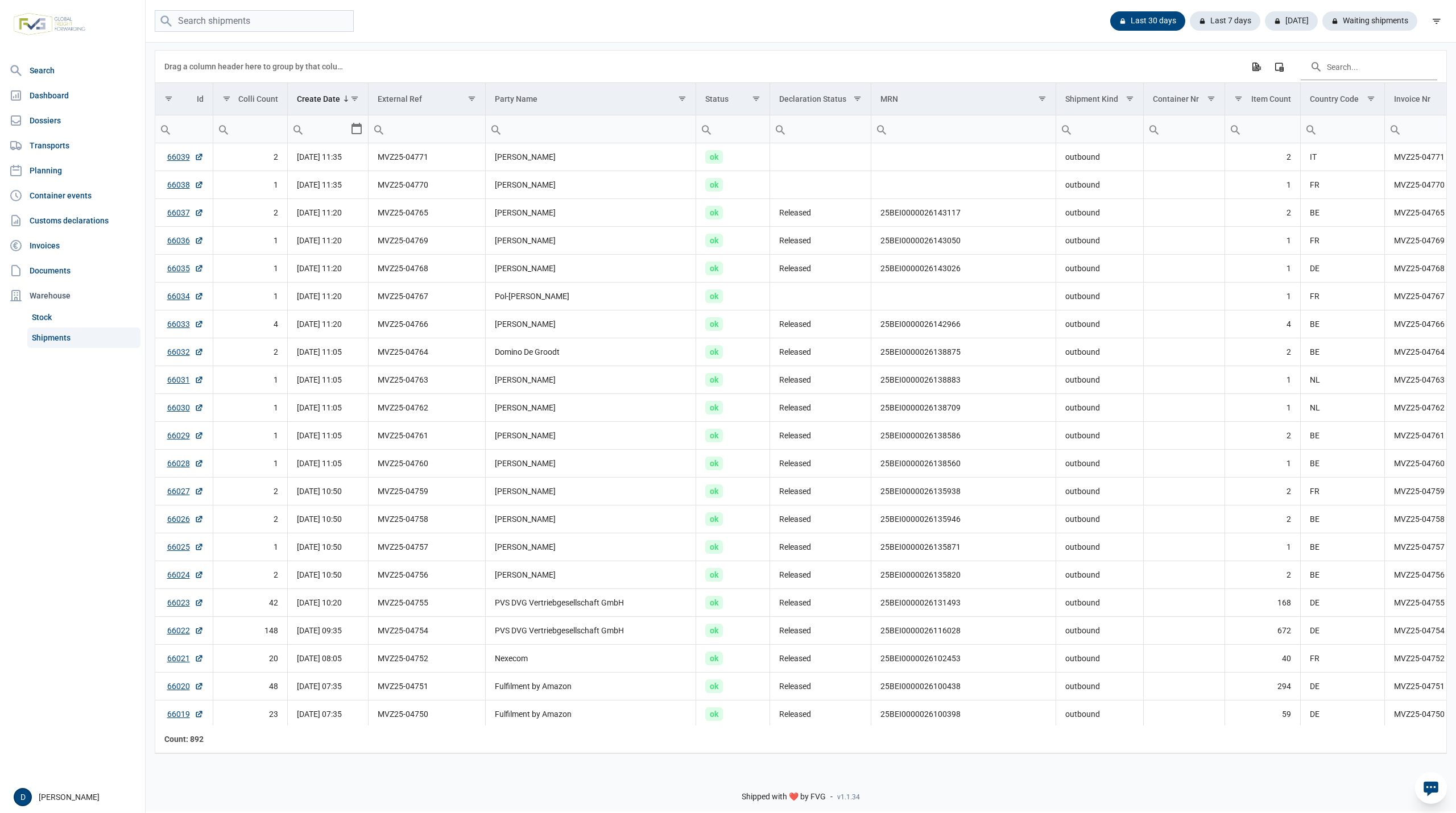
click at [498, 18] on div "Last 30 days Last 7 days [DATE] Waiting shipments" at bounding box center [801, 21] width 1310 height 22
click at [262, 21] on input "search" at bounding box center [254, 21] width 199 height 22
paste input "MON25.00352"
type input "MON25.00352"
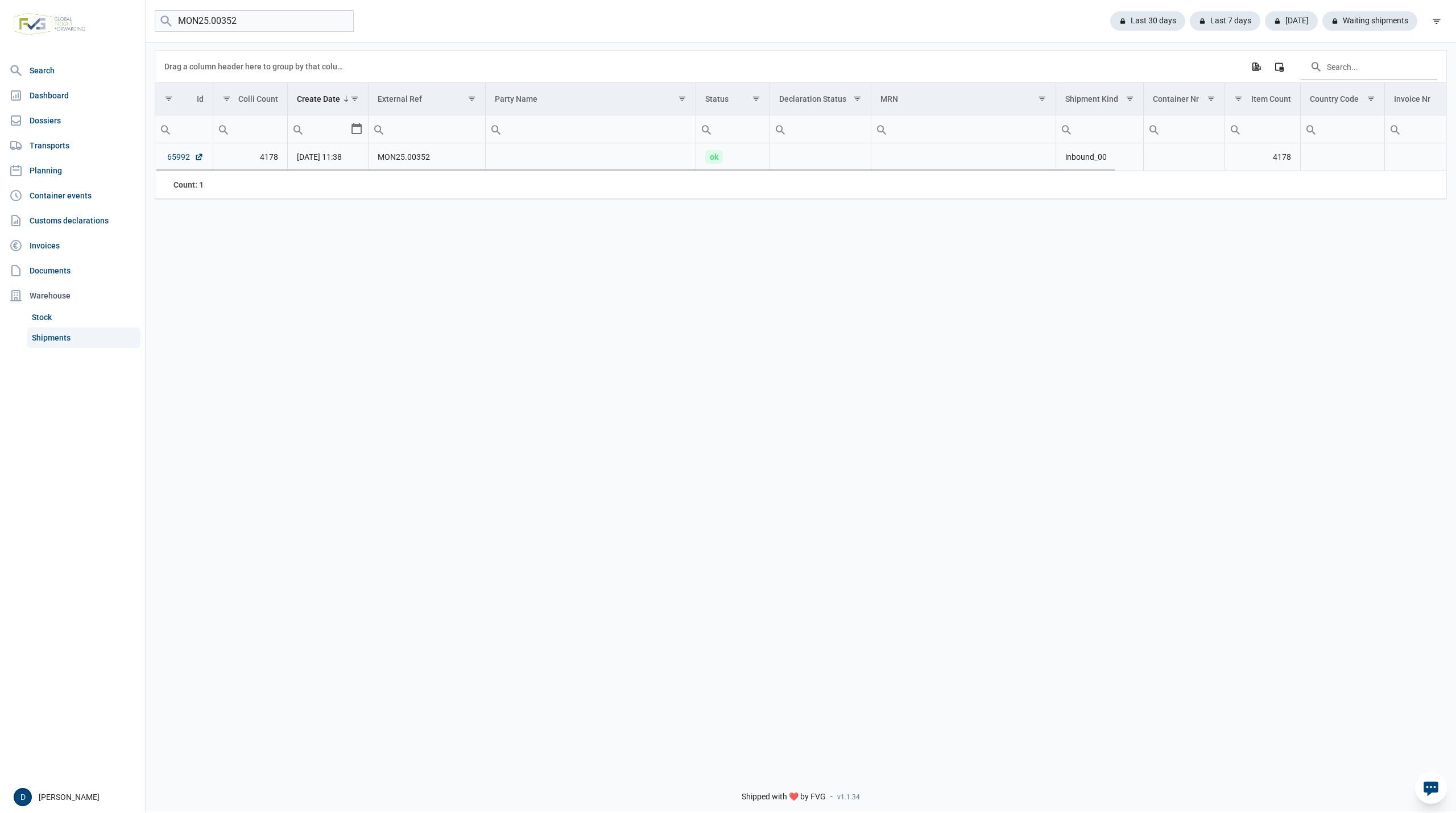
click at [182, 158] on link "65992" at bounding box center [185, 157] width 36 height 11
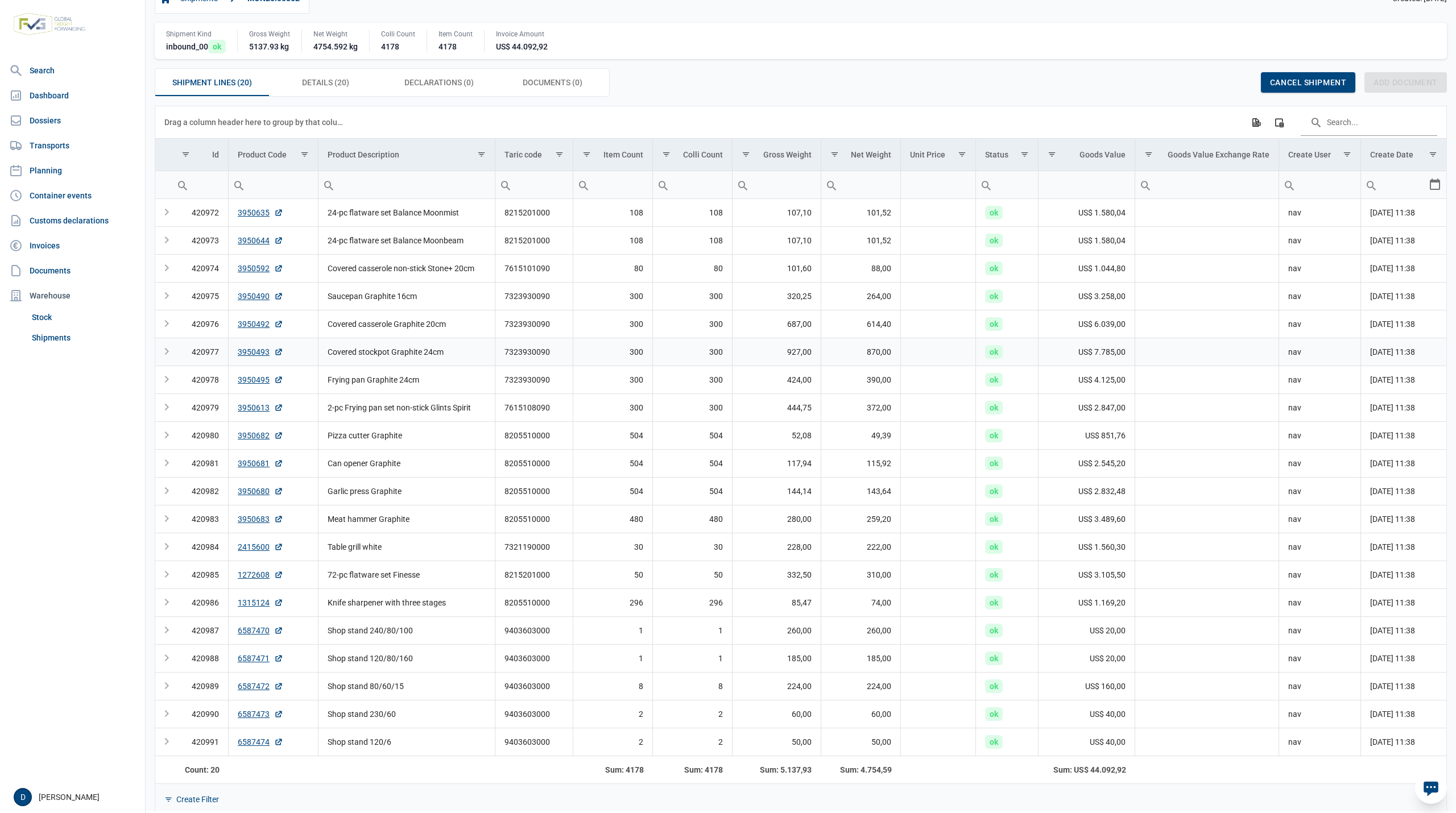
scroll to position [32, 0]
